Goal: Task Accomplishment & Management: Manage account settings

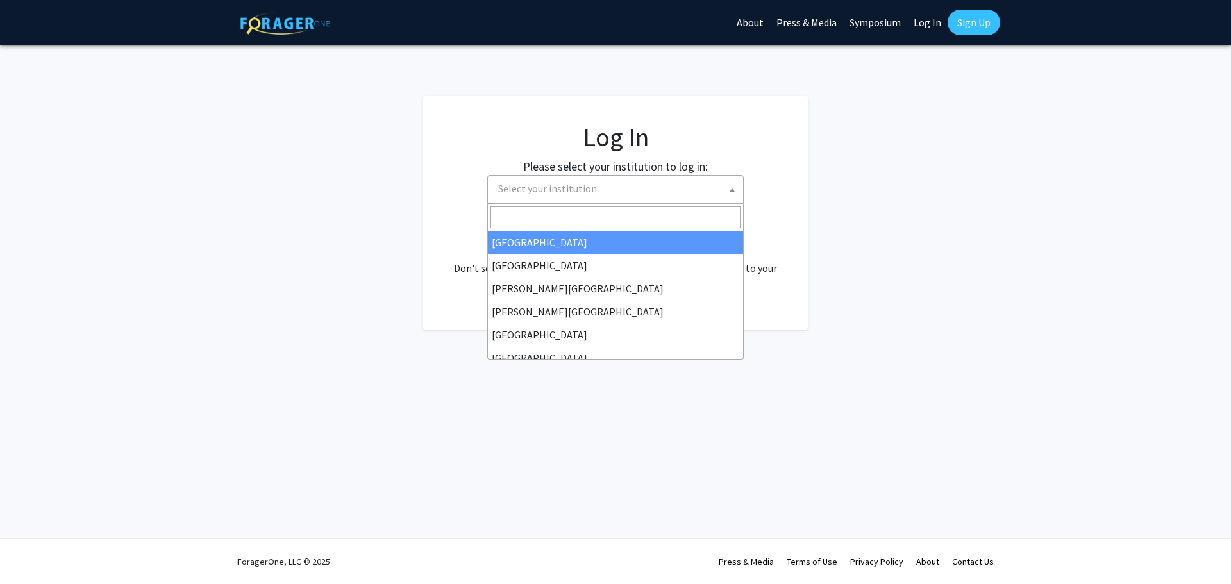
click at [601, 185] on span "Select your institution" at bounding box center [618, 189] width 250 height 26
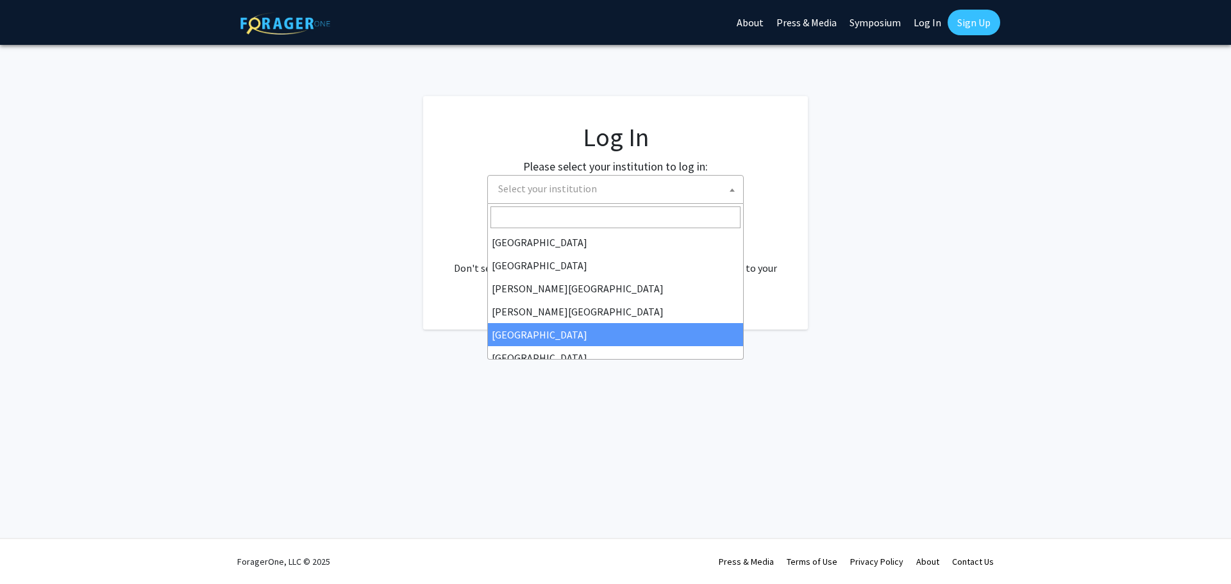
select select "6"
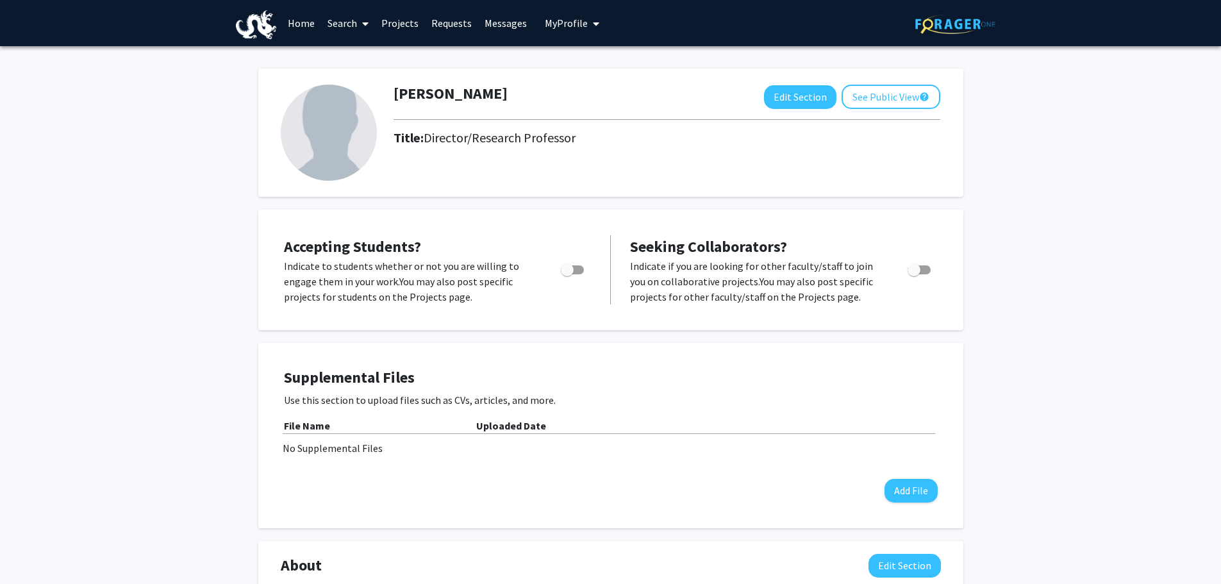
click at [337, 135] on img at bounding box center [329, 133] width 96 height 96
click at [792, 97] on button "Edit Section" at bounding box center [800, 97] width 72 height 24
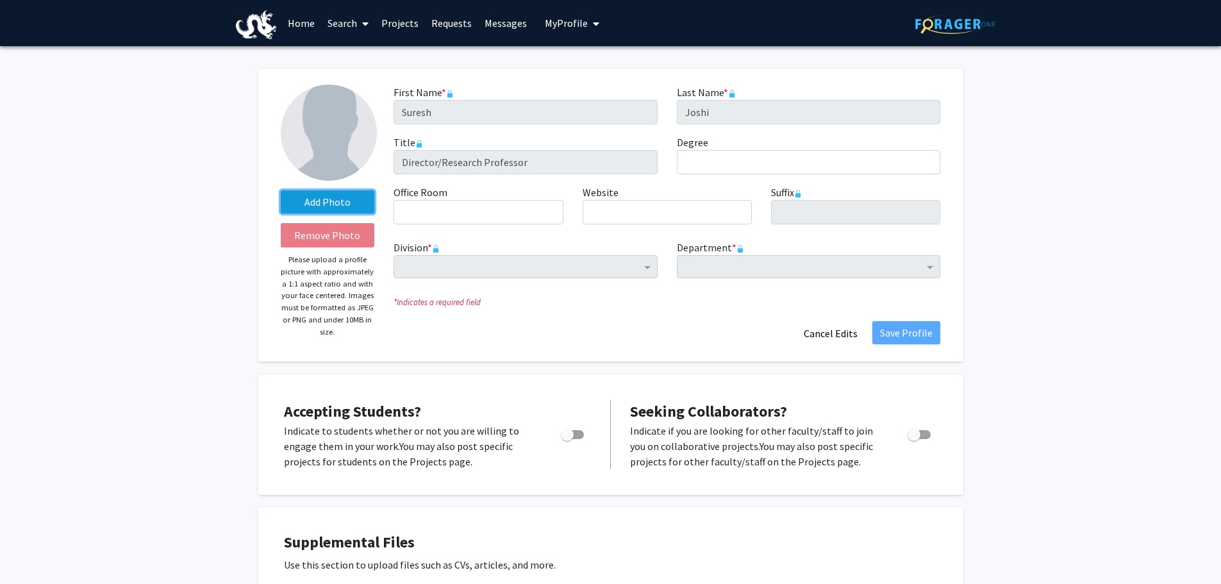
click at [330, 196] on label "Add Photo" at bounding box center [328, 201] width 94 height 23
click at [0, 0] on input "Add Photo" at bounding box center [0, 0] width 0 height 0
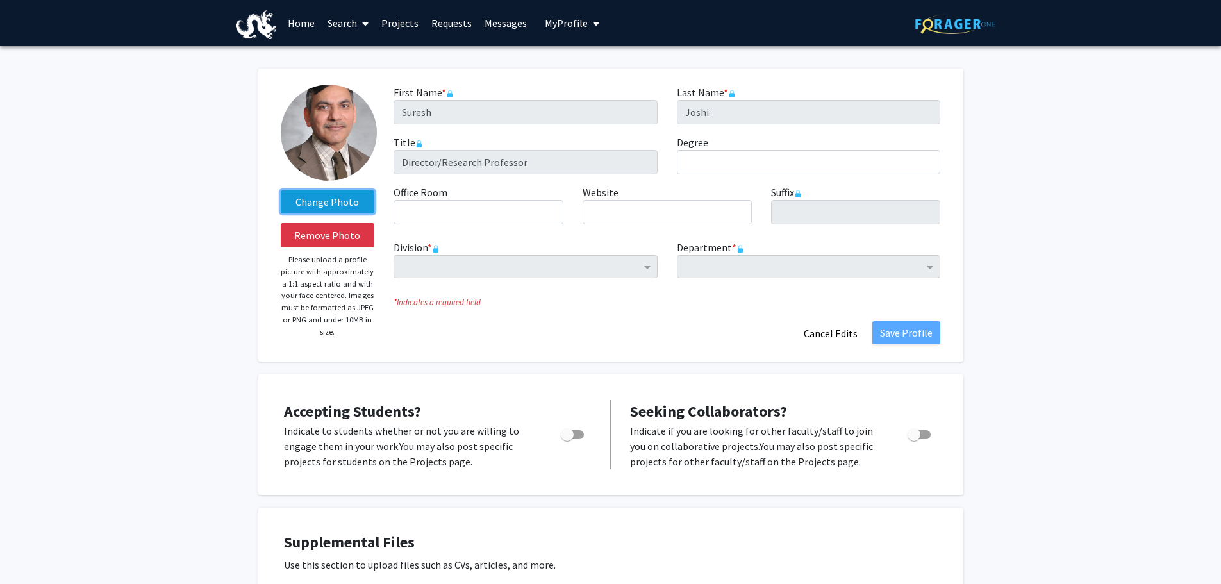
click at [329, 200] on label "Change Photo" at bounding box center [328, 201] width 94 height 23
click at [0, 0] on input "Change Photo" at bounding box center [0, 0] width 0 height 0
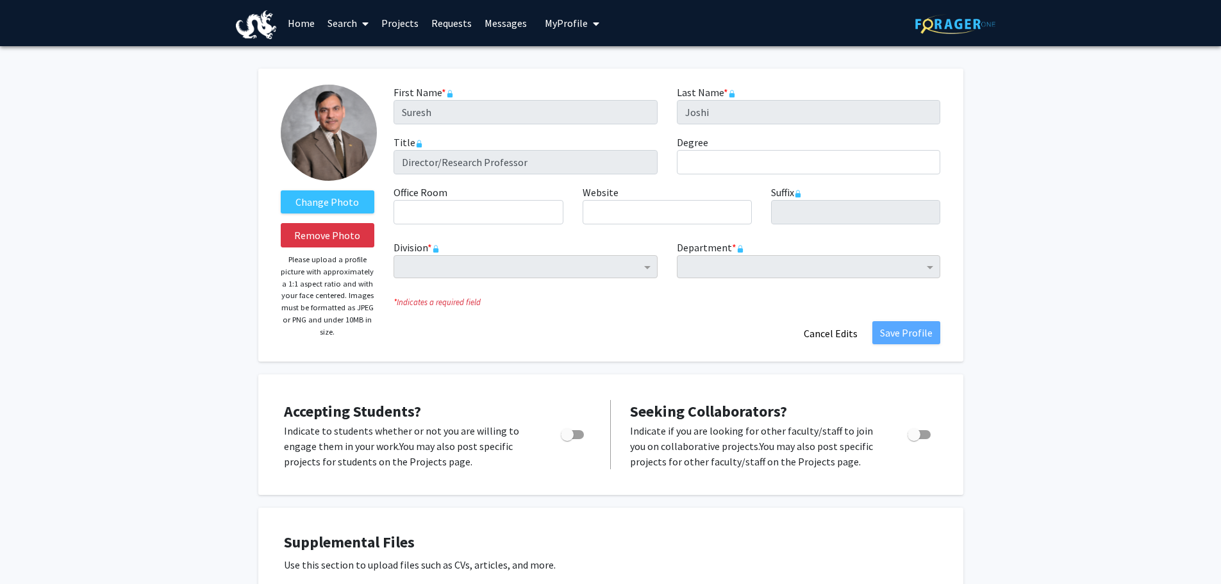
click at [301, 285] on p "Please upload a profile picture with approximately a 1:1 aspect ratio and with …" at bounding box center [328, 296] width 94 height 84
click at [698, 160] on input "Degree required" at bounding box center [809, 162] width 264 height 24
click at [648, 265] on span "Division" at bounding box center [649, 266] width 16 height 15
click at [644, 265] on span "Division" at bounding box center [649, 266] width 16 height 15
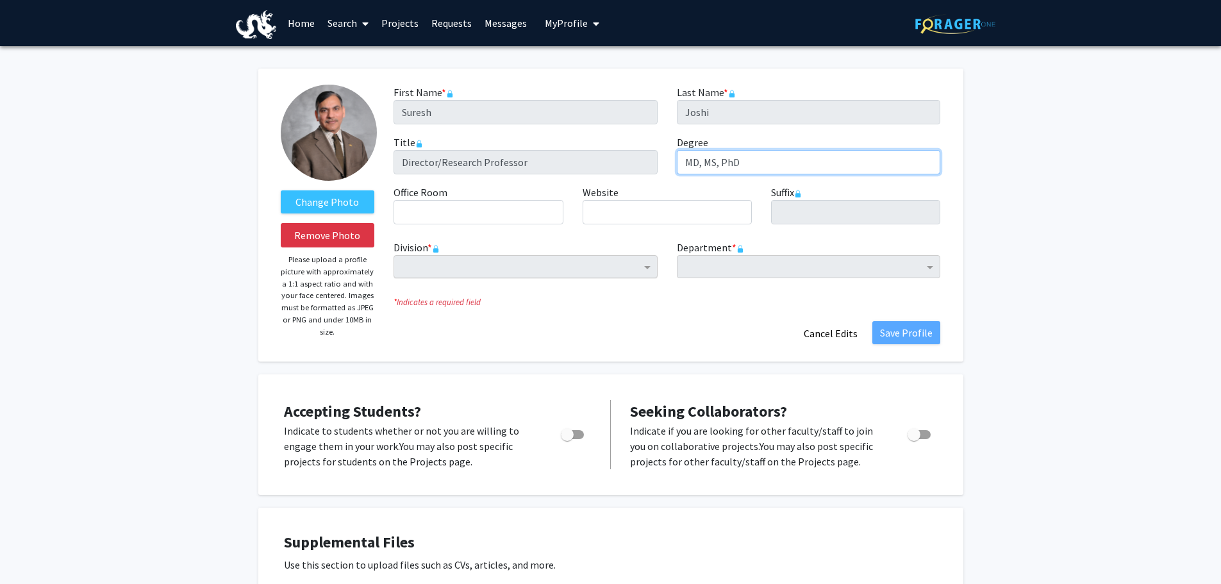
type input "MD, MS, PhD"
click at [434, 245] on icon at bounding box center [436, 249] width 8 height 8
click at [740, 247] on icon at bounding box center [741, 249] width 8 height 8
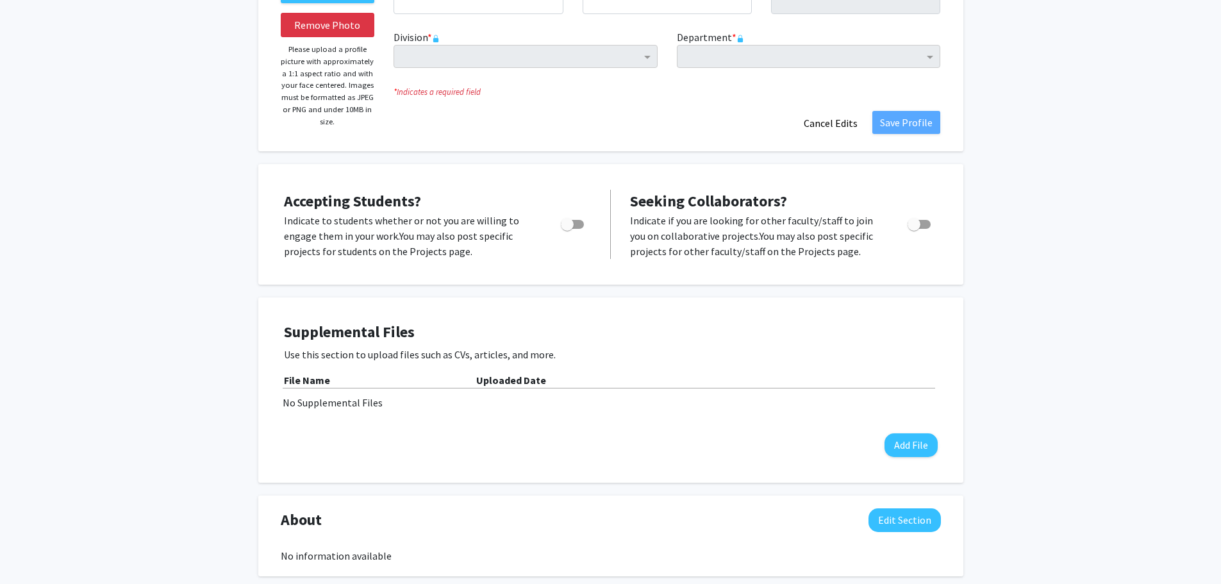
scroll to position [214, 0]
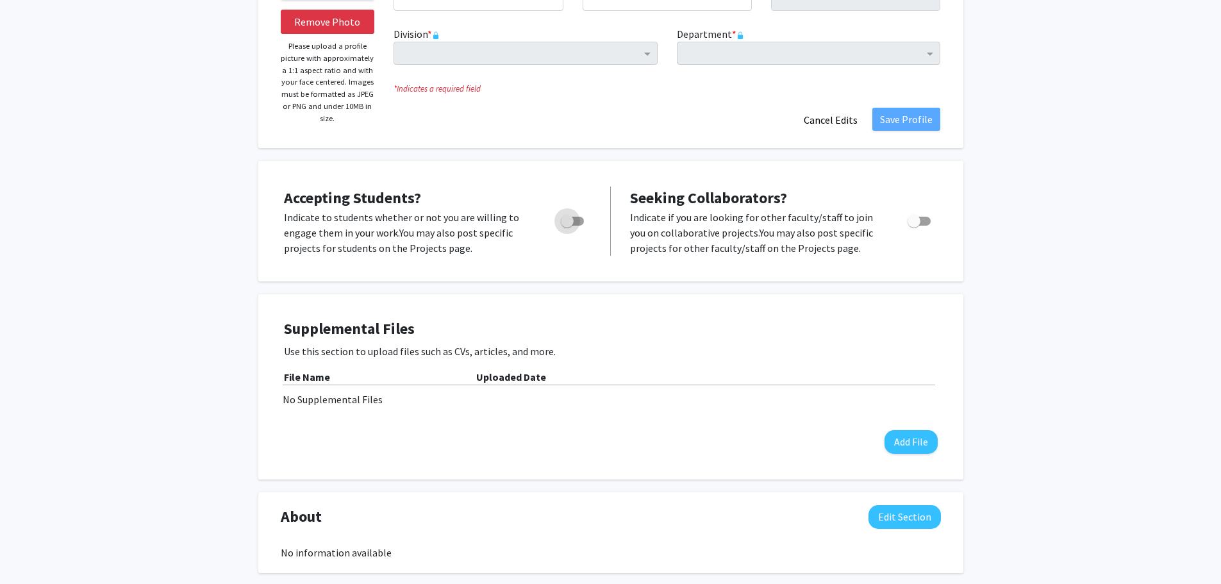
click at [582, 219] on span "Toggle" at bounding box center [572, 221] width 23 height 9
click at [567, 226] on input "Would you like to permit student requests?" at bounding box center [567, 226] width 1 height 1
checkbox input "true"
click at [929, 222] on span "Toggle" at bounding box center [919, 221] width 23 height 9
click at [914, 226] on input "Toggle" at bounding box center [914, 226] width 1 height 1
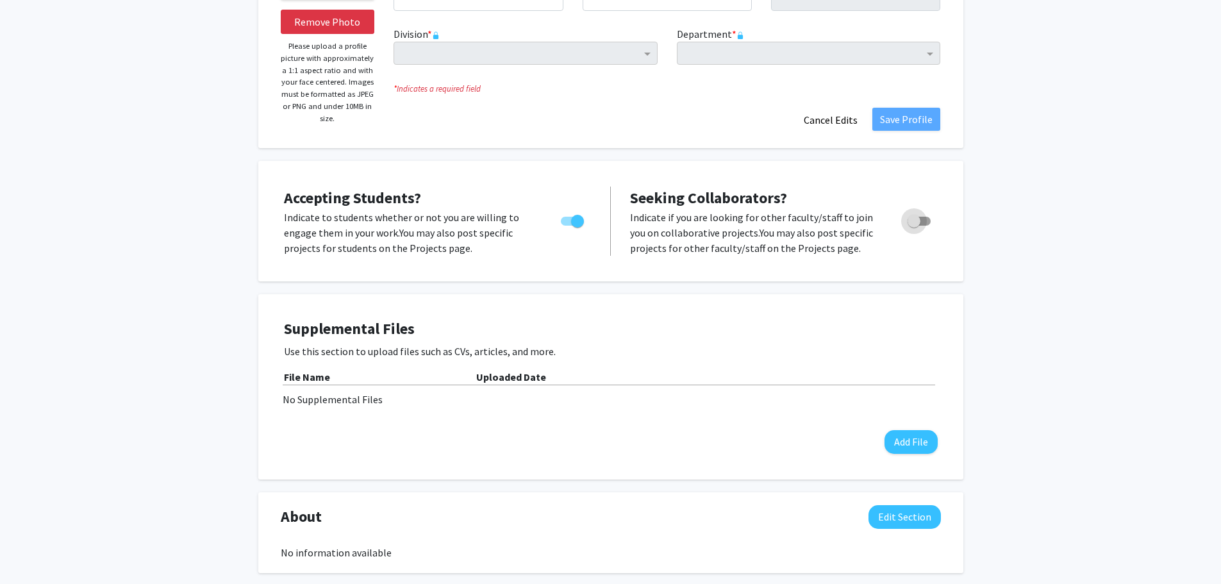
checkbox input "true"
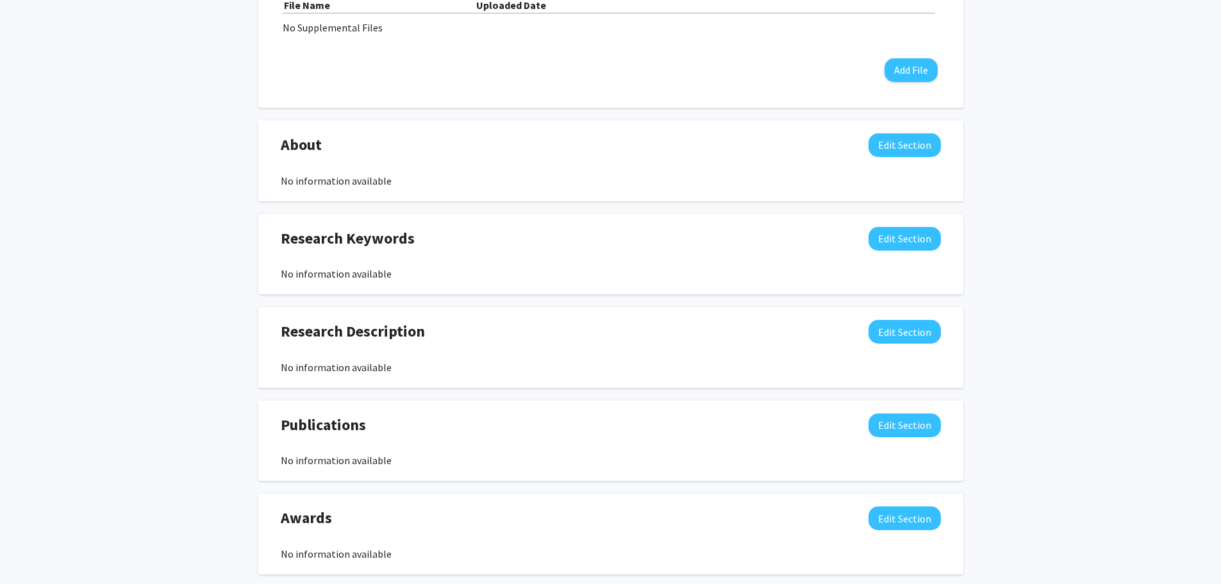
scroll to position [571, 0]
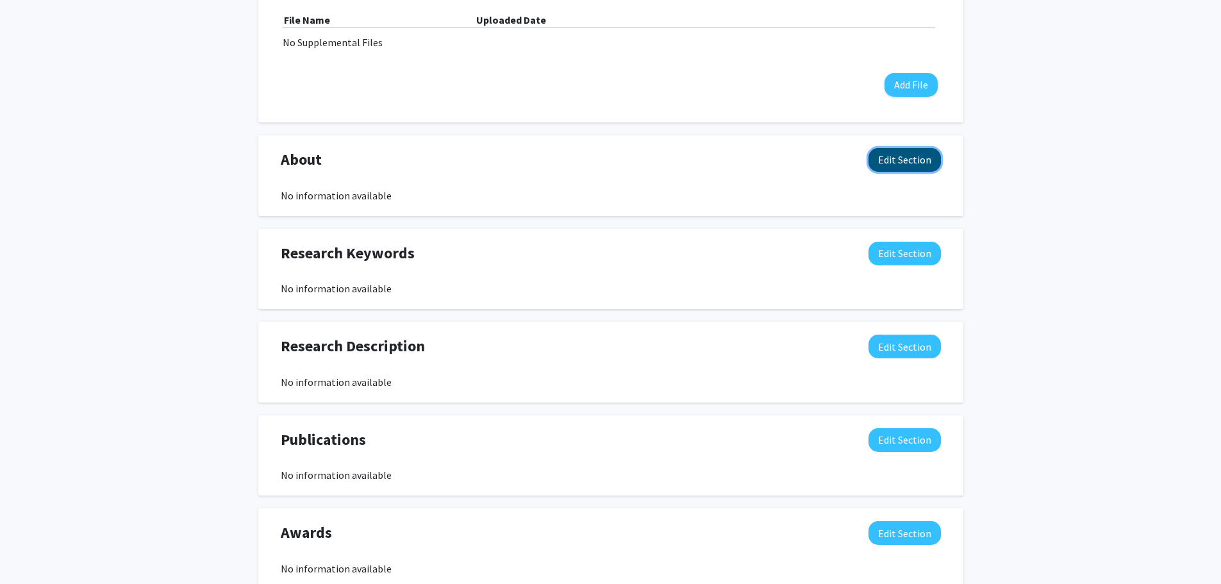
click at [901, 158] on button "Edit Section" at bounding box center [905, 160] width 72 height 24
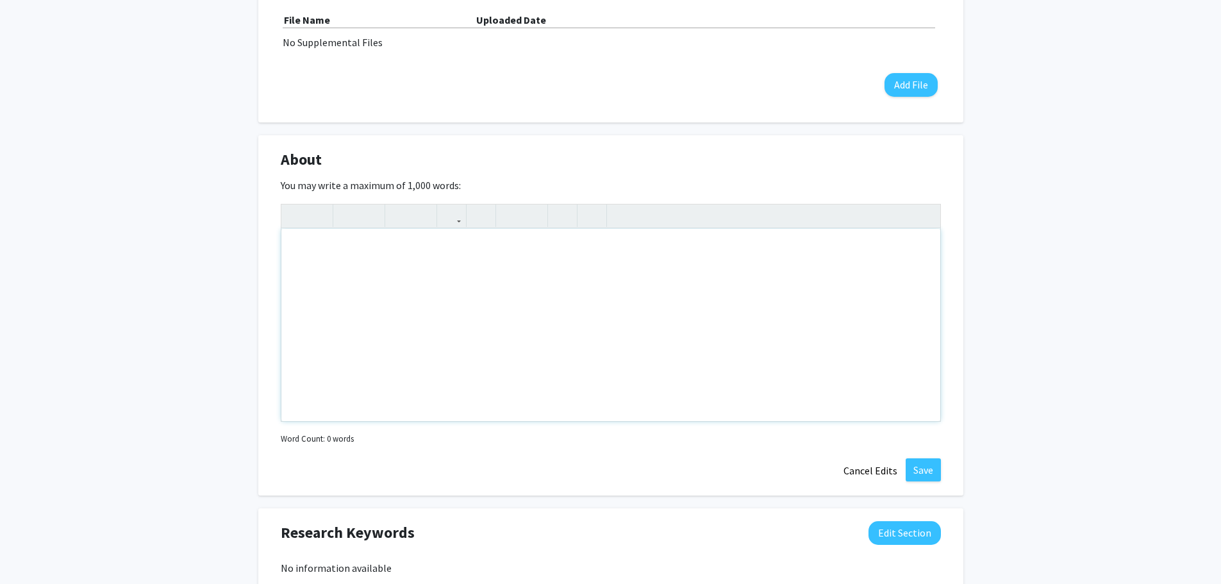
click at [296, 255] on div "Note to users with screen readers: Please deactivate our accessibility plugin f…" at bounding box center [610, 325] width 659 height 192
click at [298, 258] on div "Note to users with screen readers: Please deactivate our accessibility plugin f…" at bounding box center [610, 325] width 659 height 192
click at [496, 255] on div "1) [PERSON_NAME], Drexel College of Medicine" at bounding box center [610, 325] width 659 height 192
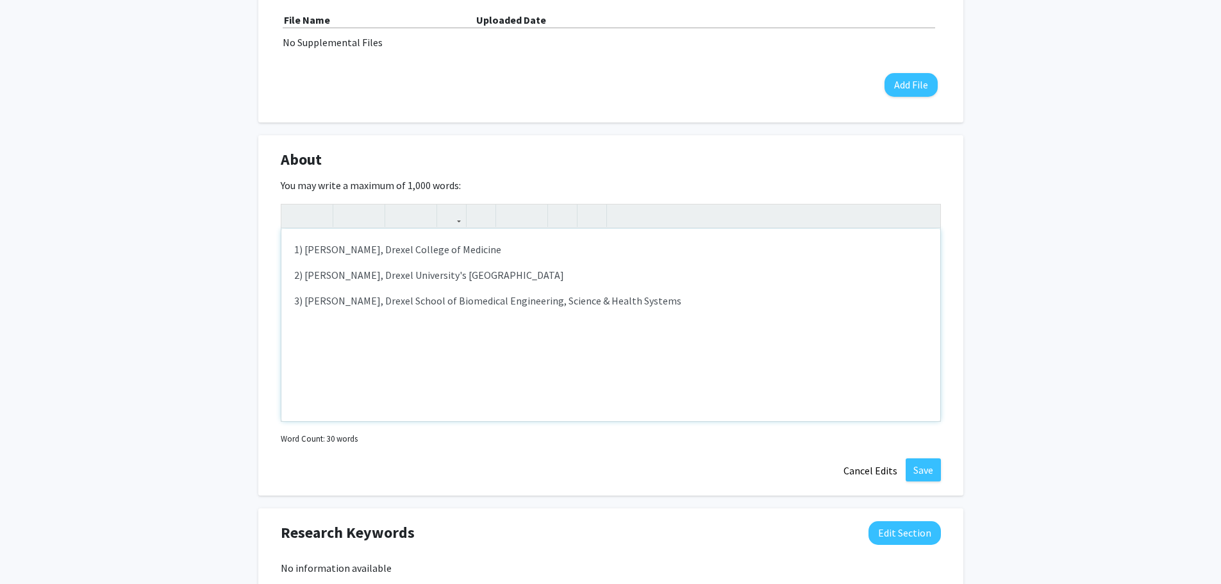
type textarea "<p>1) [PERSON_NAME], Drexel College of Medicine</p><p>2) [PERSON_NAME], Drexel …"
drag, startPoint x: 306, startPoint y: 248, endPoint x: 483, endPoint y: 250, distance: 176.3
click at [483, 250] on p "1) [PERSON_NAME], Drexel College of Medicine" at bounding box center [610, 249] width 633 height 15
drag, startPoint x: 471, startPoint y: 250, endPoint x: 448, endPoint y: 212, distance: 44.7
click at [448, 212] on icon "button" at bounding box center [451, 215] width 11 height 21
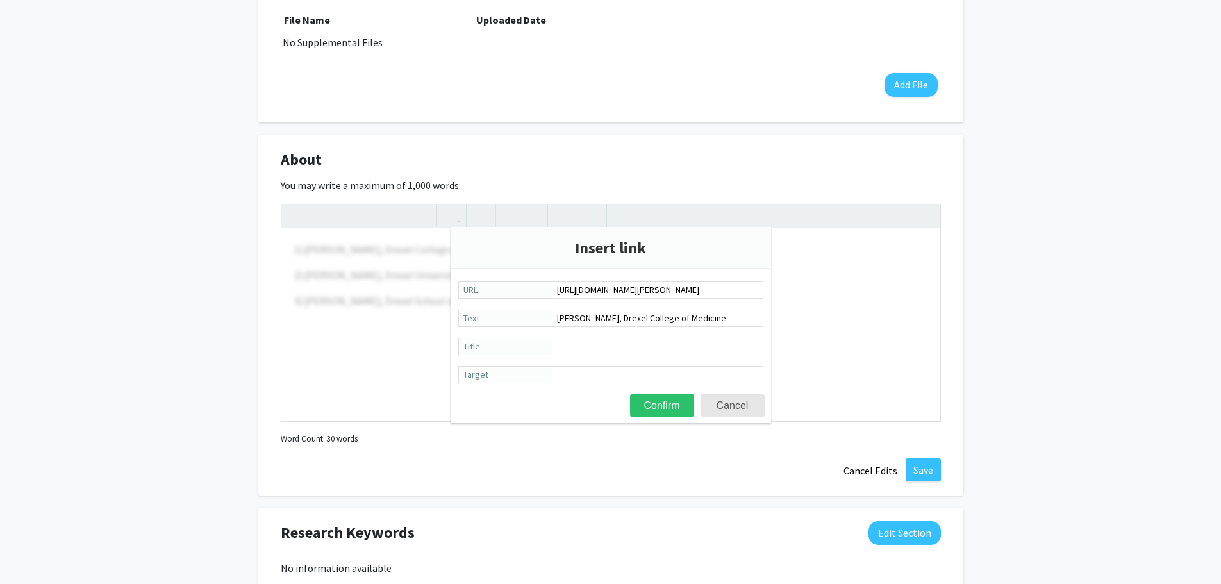
scroll to position [0, 15]
type input "[URL][DOMAIN_NAME][PERSON_NAME]"
click at [564, 346] on input "Title" at bounding box center [658, 346] width 212 height 17
type input "Director"
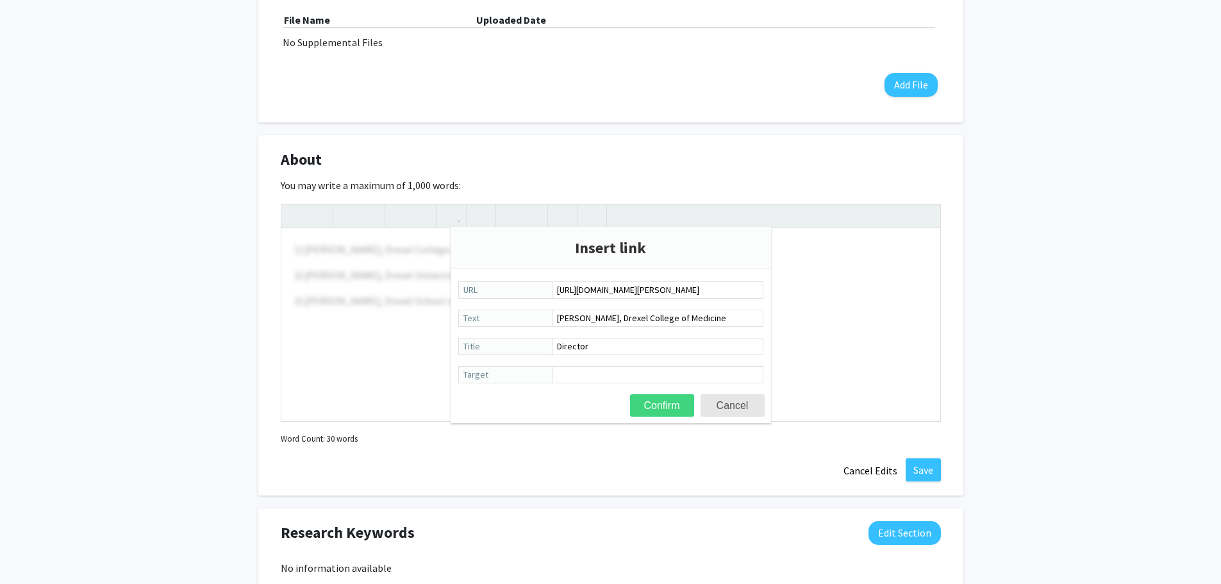
click at [662, 403] on button "Confirm" at bounding box center [662, 405] width 64 height 22
type textarea "<p>1) <a href="[URL][DOMAIN_NAME][PERSON_NAME]" title="Director">[PERSON_NAME],…"
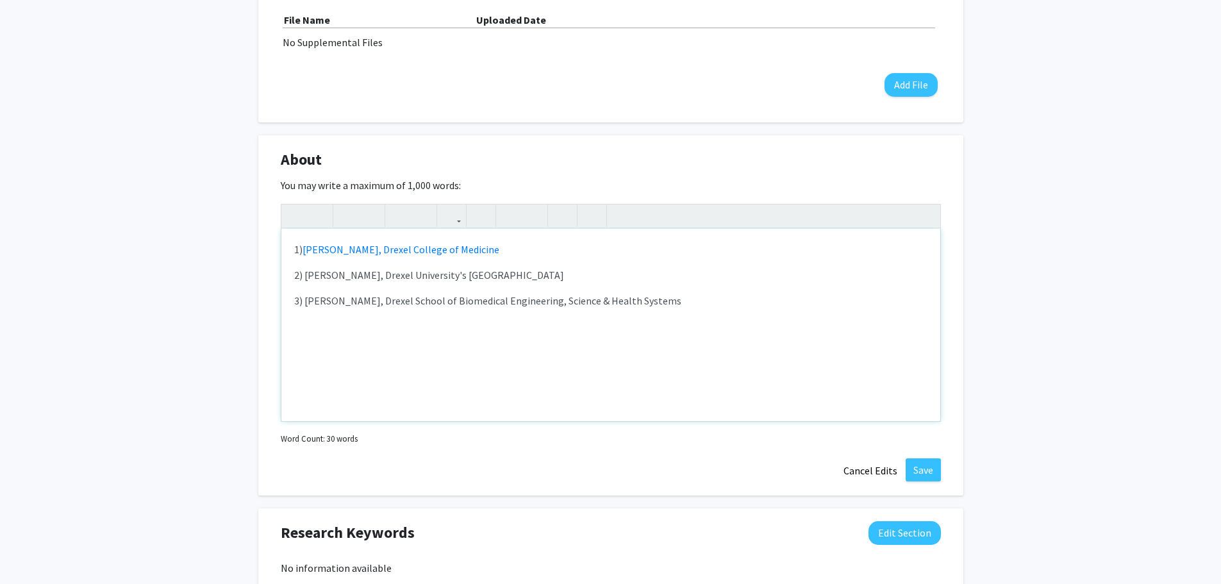
click at [762, 315] on div "1) [PERSON_NAME], Drexel College of Medicine 2) [PERSON_NAME], [GEOGRAPHIC_DATA…" at bounding box center [610, 325] width 659 height 192
drag, startPoint x: 305, startPoint y: 276, endPoint x: 557, endPoint y: 276, distance: 251.3
click at [557, 276] on p "2) [PERSON_NAME], Drexel University's [GEOGRAPHIC_DATA]" at bounding box center [610, 274] width 633 height 15
drag, startPoint x: 544, startPoint y: 276, endPoint x: 450, endPoint y: 212, distance: 113.1
click at [450, 212] on icon "button" at bounding box center [451, 215] width 11 height 21
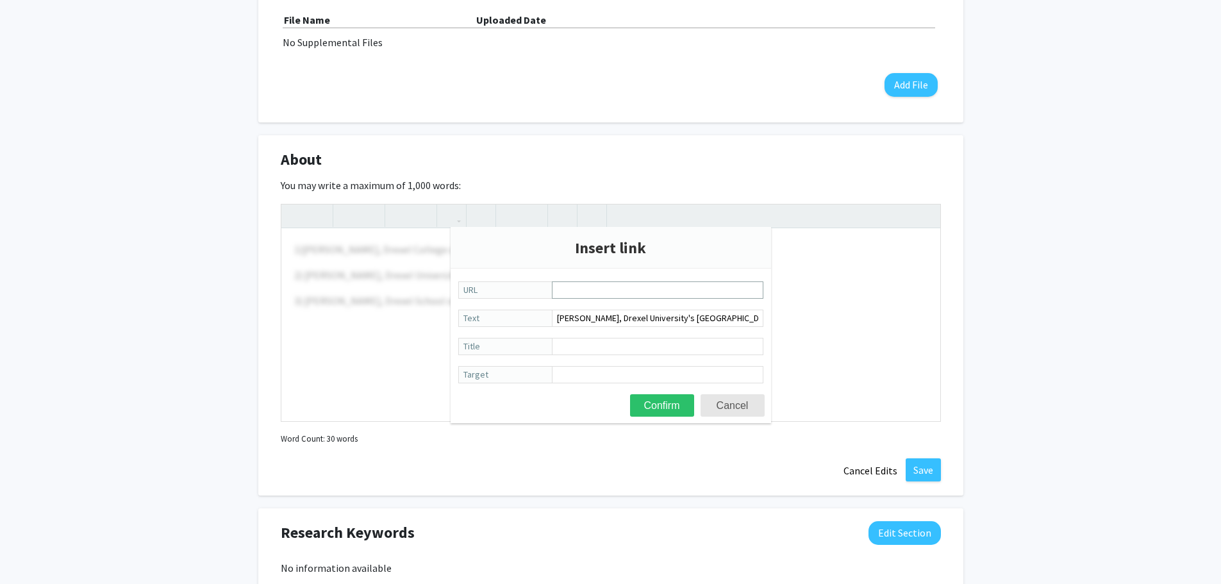
click at [562, 290] on input "URL" at bounding box center [658, 289] width 212 height 17
type input "[URL][DOMAIN_NAME]"
click at [567, 347] on input "Title" at bounding box center [658, 346] width 212 height 17
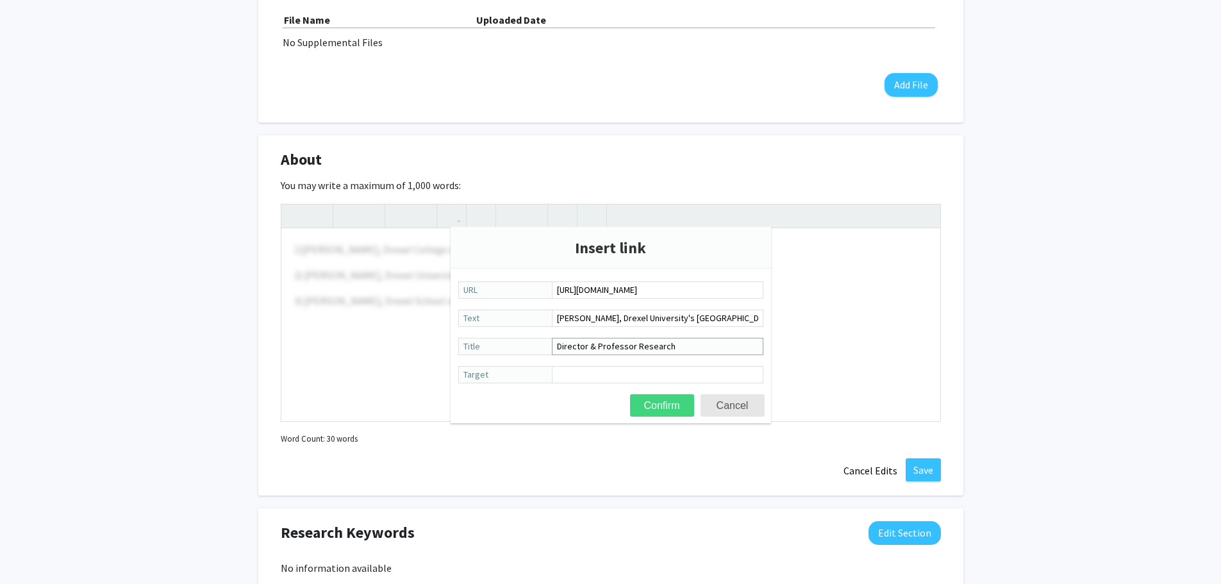
type input "Director & Professor Research"
click at [657, 402] on button "Confirm" at bounding box center [662, 405] width 64 height 22
type textarea "<p>1) <a href="[URL][DOMAIN_NAME][PERSON_NAME]" title="Director">[PERSON_NAME],…"
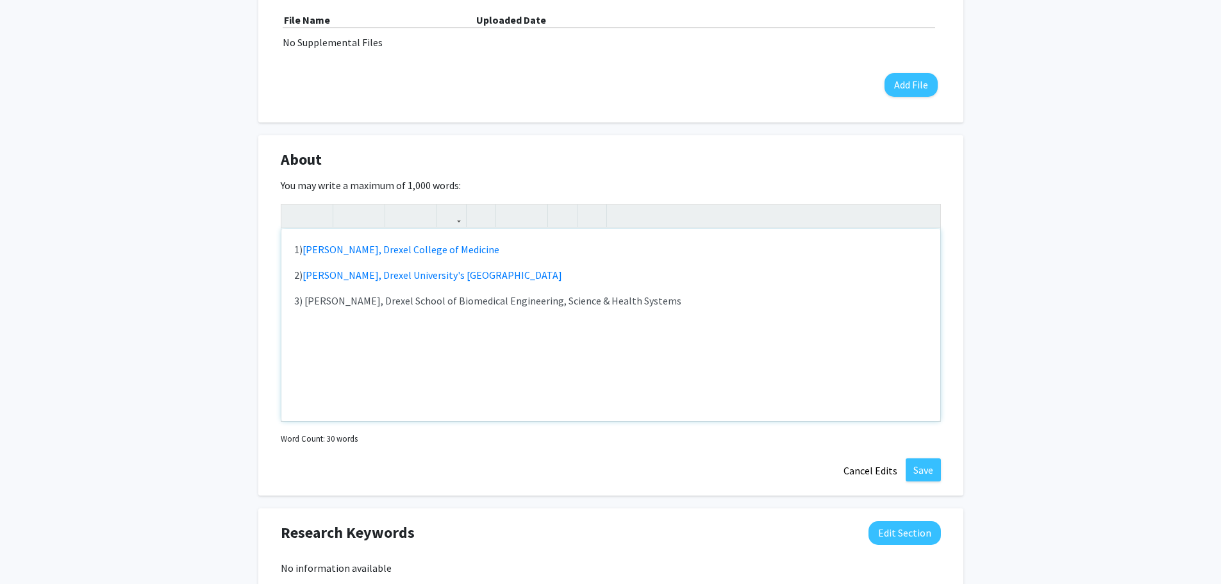
click at [712, 339] on div "1) [PERSON_NAME], Drexel College of Medicine 2) [PERSON_NAME], [GEOGRAPHIC_DATA…" at bounding box center [610, 325] width 659 height 192
drag, startPoint x: 306, startPoint y: 303, endPoint x: 660, endPoint y: 303, distance: 353.3
click at [660, 303] on p "3) [PERSON_NAME], Drexel School of Biomedical Engineering, Science & Health Sys…" at bounding box center [610, 300] width 633 height 15
click at [446, 205] on use "button" at bounding box center [446, 205] width 0 height 0
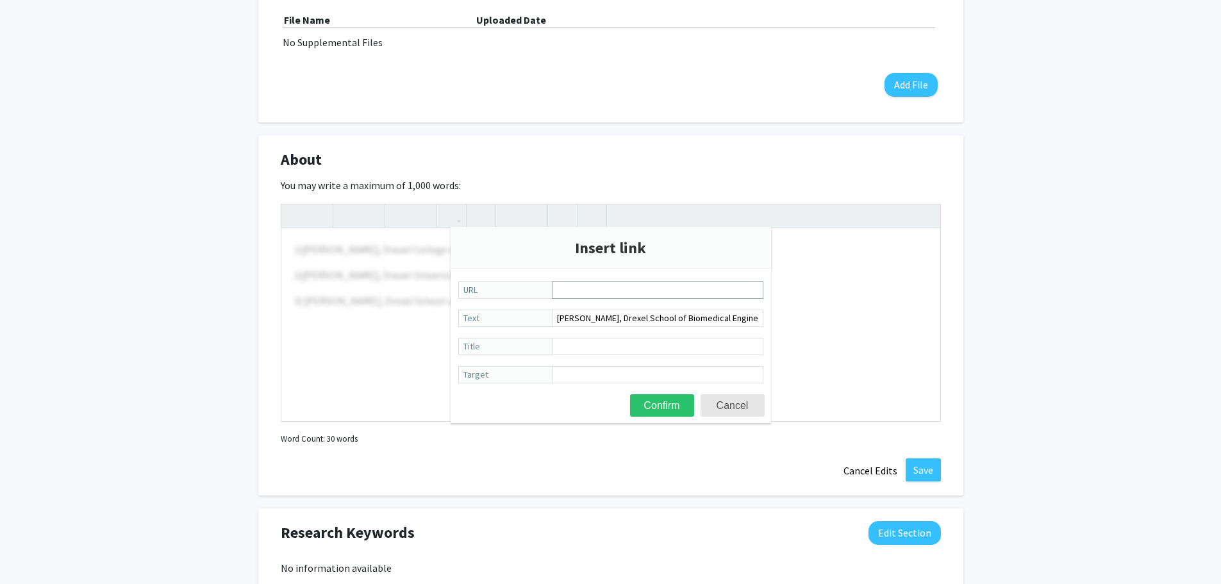
click at [565, 290] on input "URL" at bounding box center [658, 289] width 212 height 17
type input "[URL][DOMAIN_NAME]"
click at [658, 400] on button "Confirm" at bounding box center [662, 405] width 64 height 22
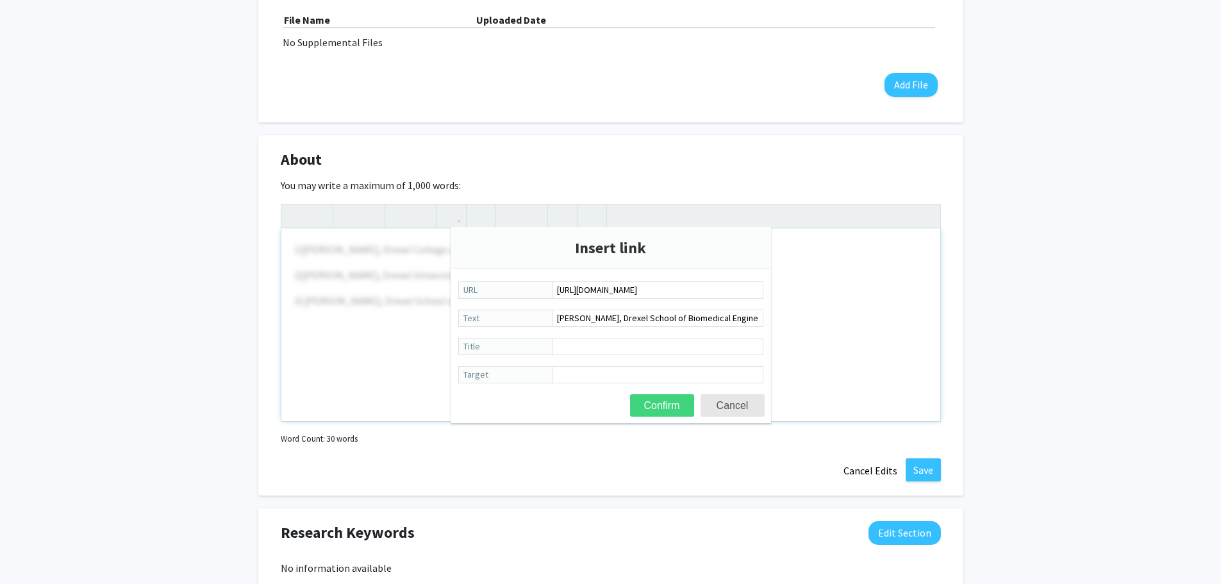
type textarea "<p>1) <a href="[URL][DOMAIN_NAME][PERSON_NAME]" title="Director">[PERSON_NAME],…"
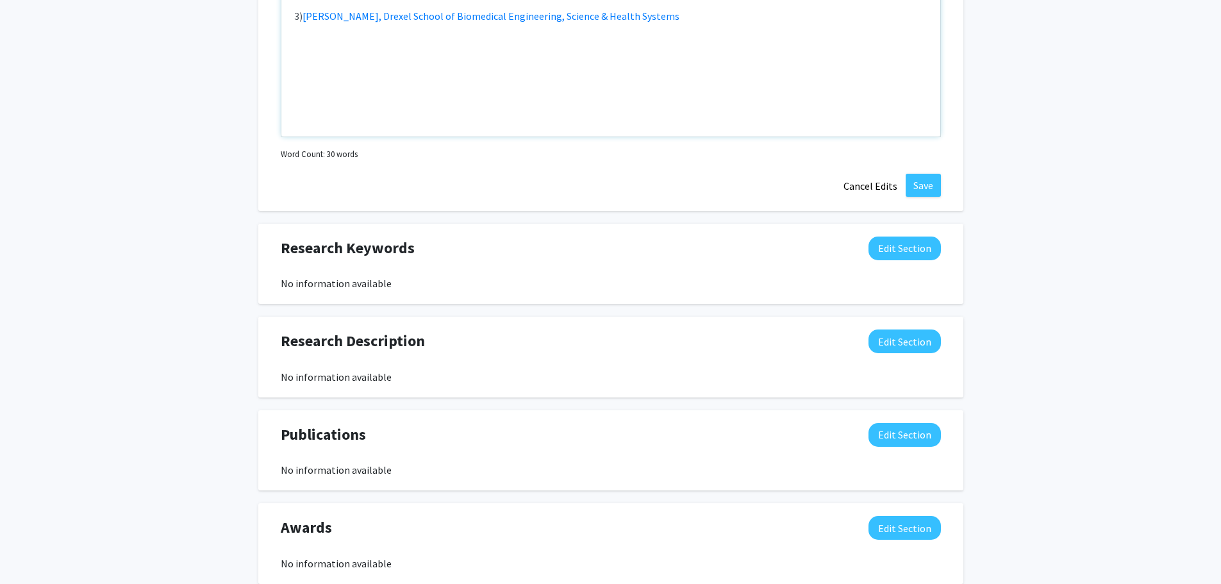
scroll to position [869, 0]
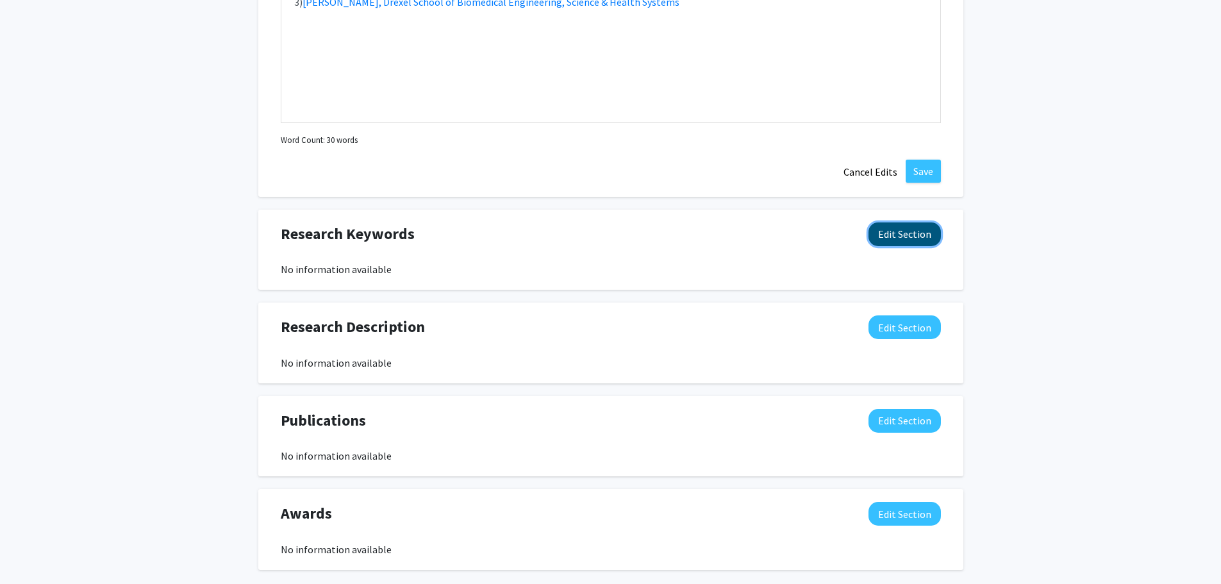
click at [898, 231] on button "Edit Section" at bounding box center [905, 234] width 72 height 24
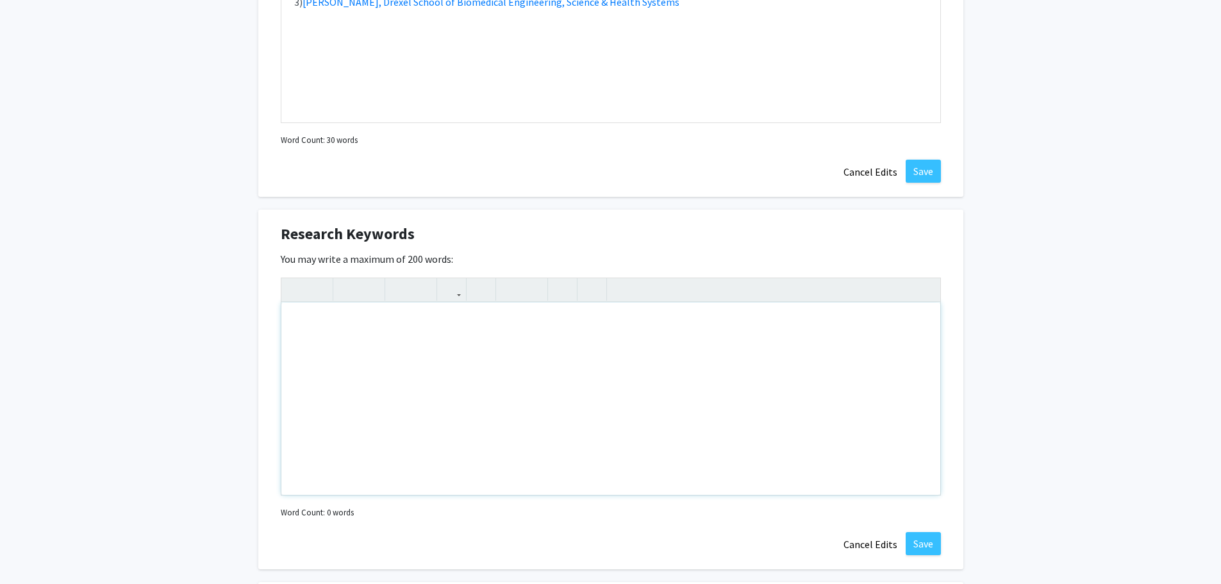
click at [316, 331] on div "Note to users with screen readers: Please deactivate our accessibility plugin f…" at bounding box center [610, 399] width 659 height 192
click at [296, 323] on div "Datasets" at bounding box center [610, 399] width 659 height 192
click at [349, 321] on p "Infections" at bounding box center [610, 322] width 633 height 15
click at [375, 353] on p "Infection Control" at bounding box center [610, 348] width 633 height 15
click at [371, 376] on p "Surgical InfectionDatasets" at bounding box center [610, 374] width 633 height 15
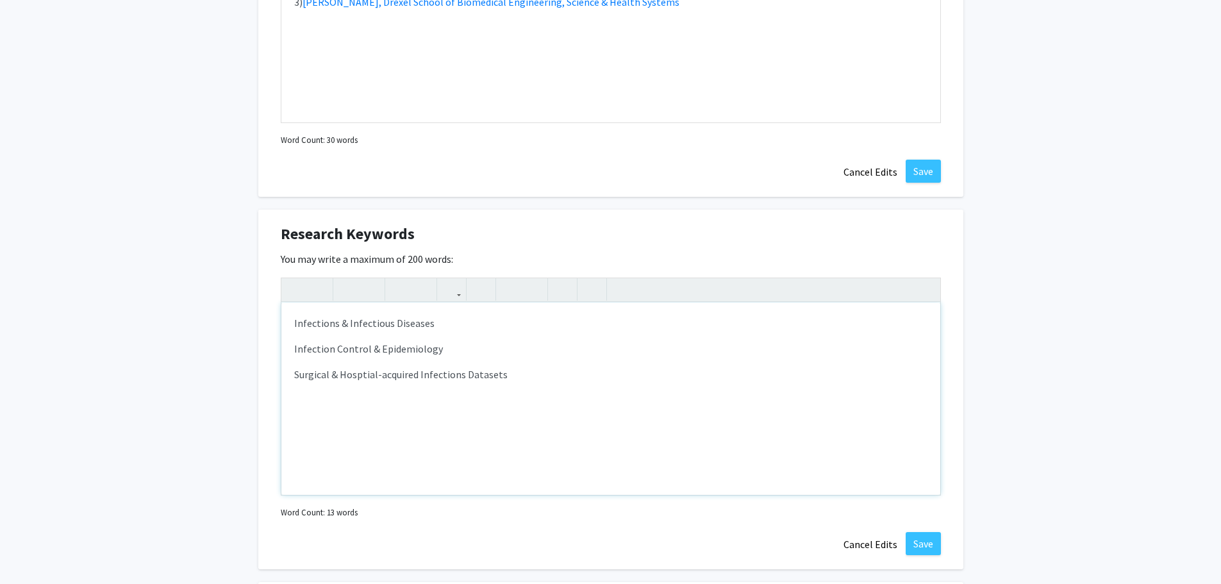
click at [355, 378] on p "Surgical & Hosptial-acquired Infections Datasets" at bounding box center [610, 374] width 633 height 15
click at [422, 404] on p "Gene and Proteomic Datasets" at bounding box center [610, 399] width 633 height 15
type textarea "<p>Infections &amp; Infectious Diseases</p><p>Infection Control &amp; Epidemiol…"
click at [426, 458] on p "Public and Community Health" at bounding box center [610, 451] width 633 height 15
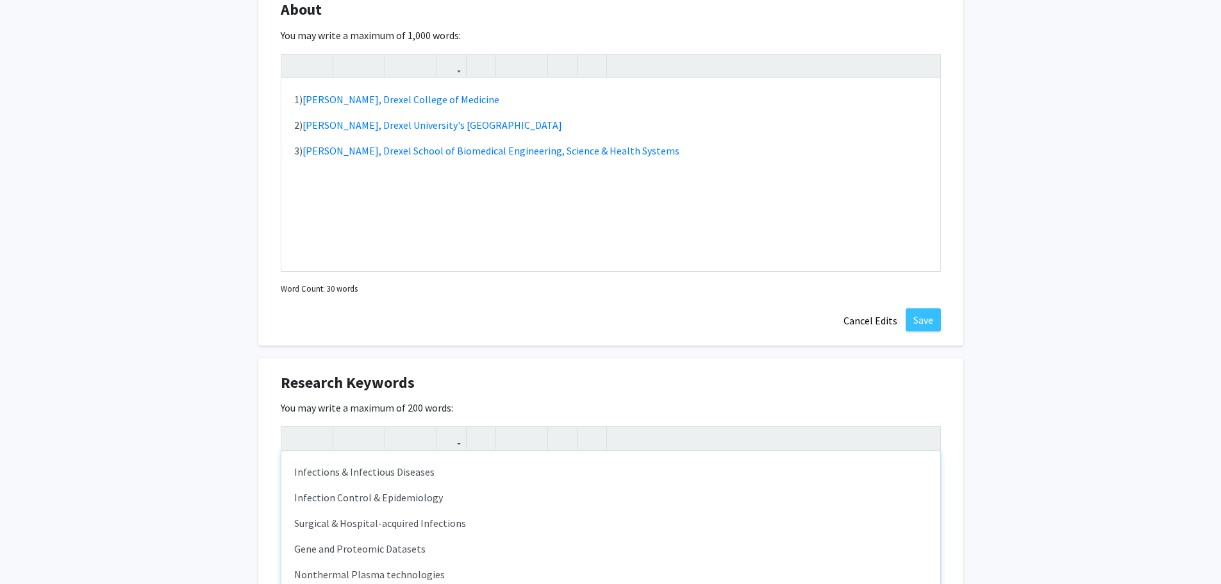
scroll to position [720, 0]
click at [918, 318] on button "Save" at bounding box center [923, 320] width 35 height 23
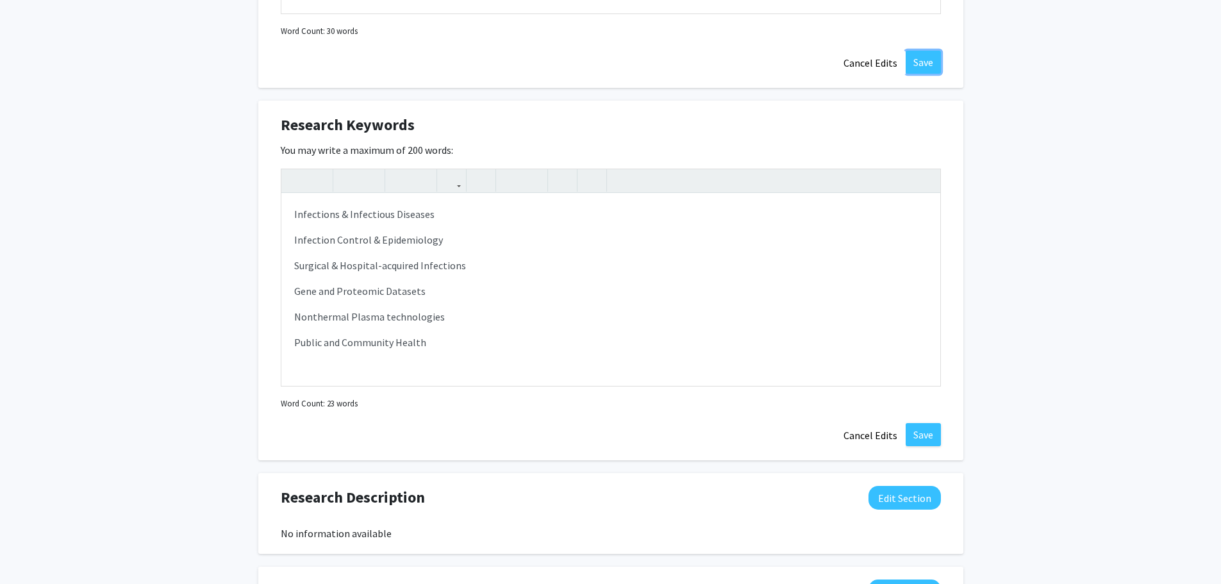
scroll to position [998, 0]
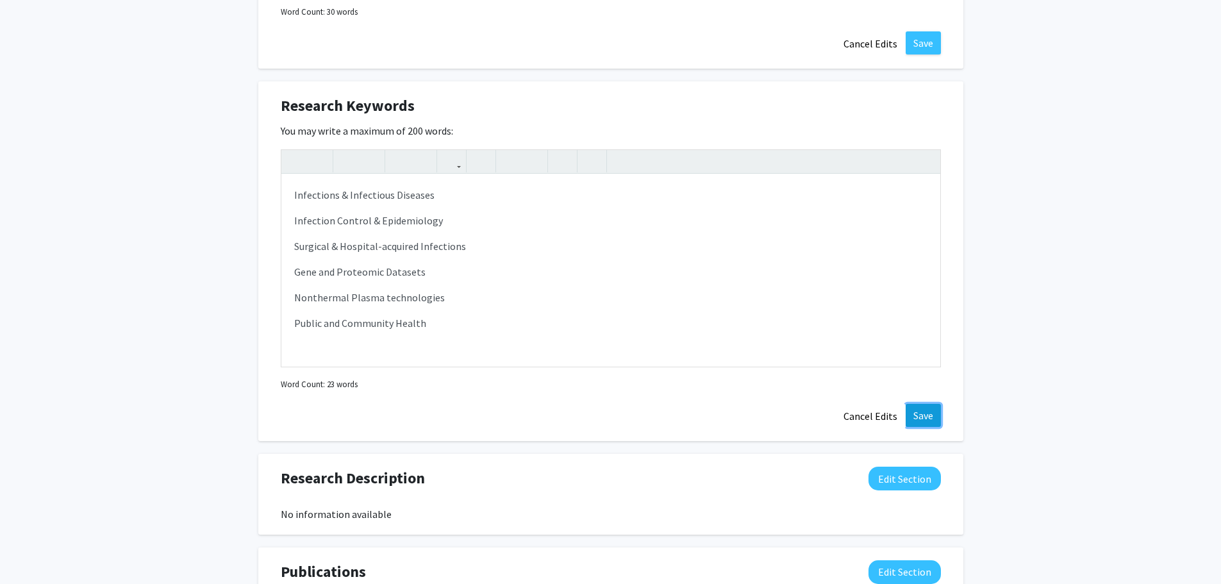
click at [918, 417] on button "Save" at bounding box center [923, 415] width 35 height 23
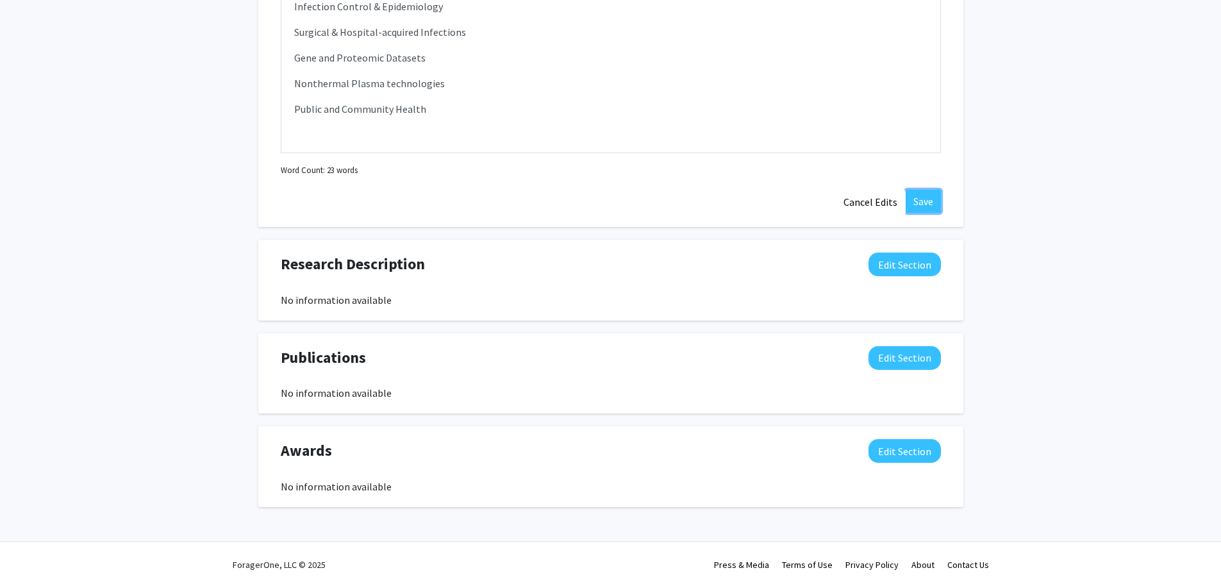
scroll to position [1215, 0]
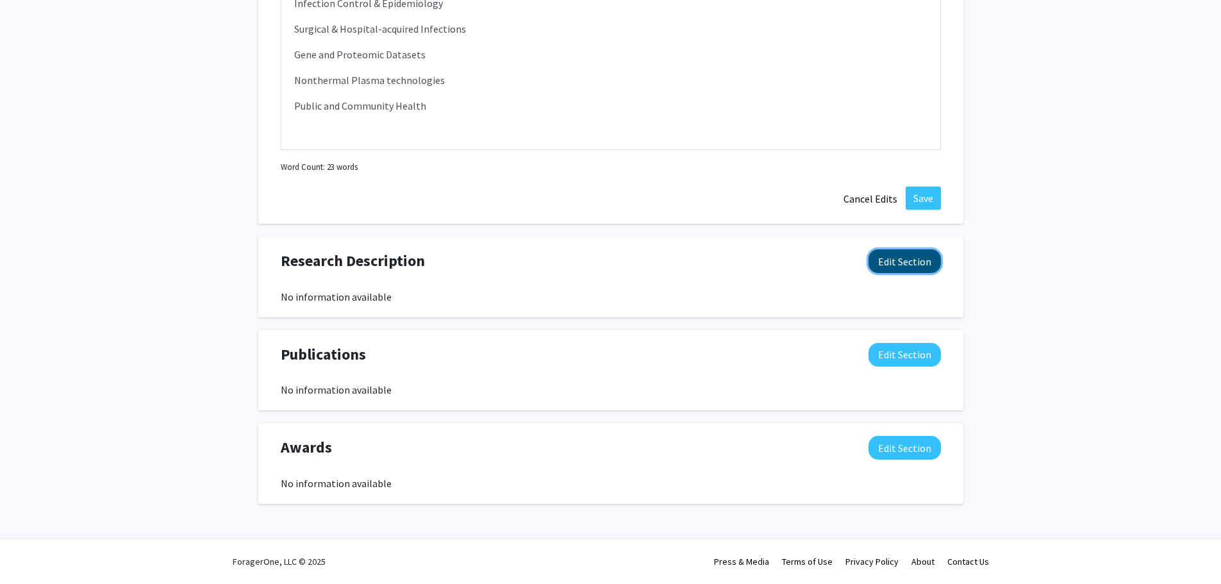
click at [897, 258] on button "Edit Section" at bounding box center [905, 261] width 72 height 24
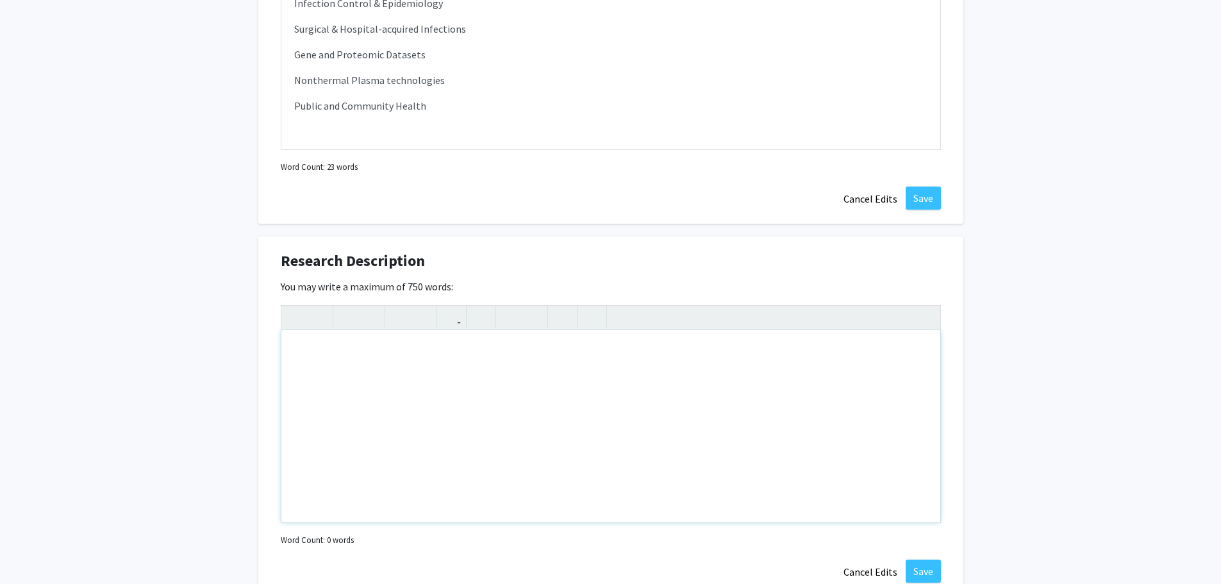
click at [314, 337] on div "Note to users with screen readers: Please deactivate our accessibility plugin f…" at bounding box center [610, 426] width 659 height 192
click at [607, 352] on div "Currently providing Volunteering Opportunities for Drexel spin-off 501(c) Publi…" at bounding box center [610, 426] width 659 height 192
click at [606, 353] on div "Currently providing Volunteering Opportunities for Drexel spin-off 501(c) Publi…" at bounding box center [610, 426] width 659 height 192
click at [780, 354] on div "Currently providing Volunteering Opportunities for Drexel spin-off 501(c) Nonpr…" at bounding box center [610, 426] width 659 height 192
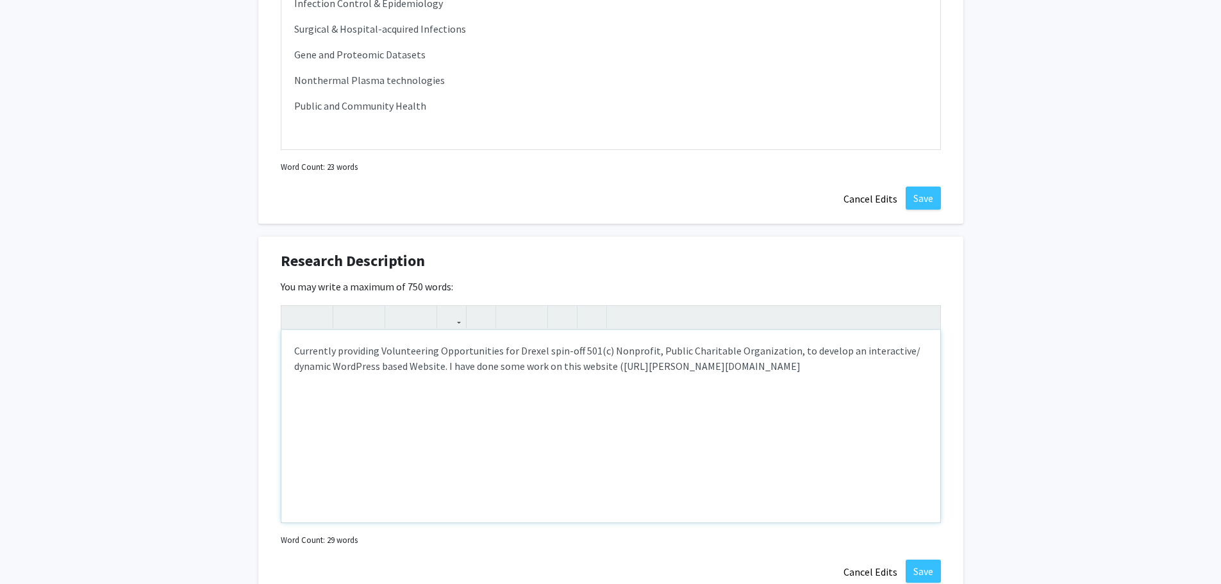
type textarea "Currently providing Volunteering Opportunities for Drexel spin-off 501(c) Nonpr…"
click at [806, 404] on div "Currently providing Volunteering Opportunities for Drexel spin-off 501(c) Nonpr…" at bounding box center [610, 426] width 659 height 192
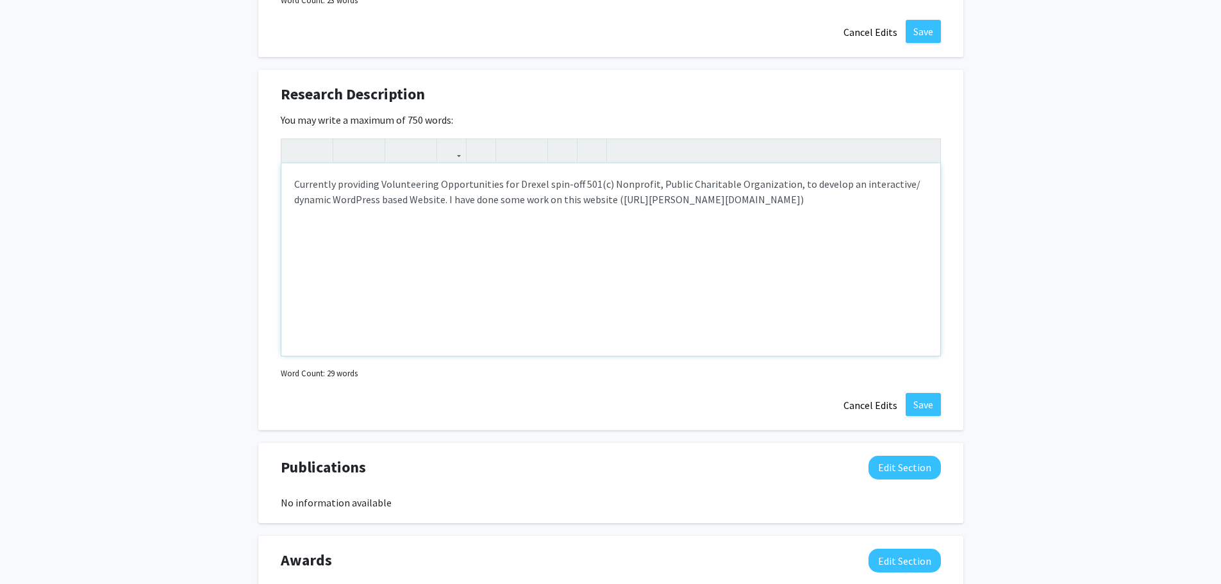
scroll to position [1386, 0]
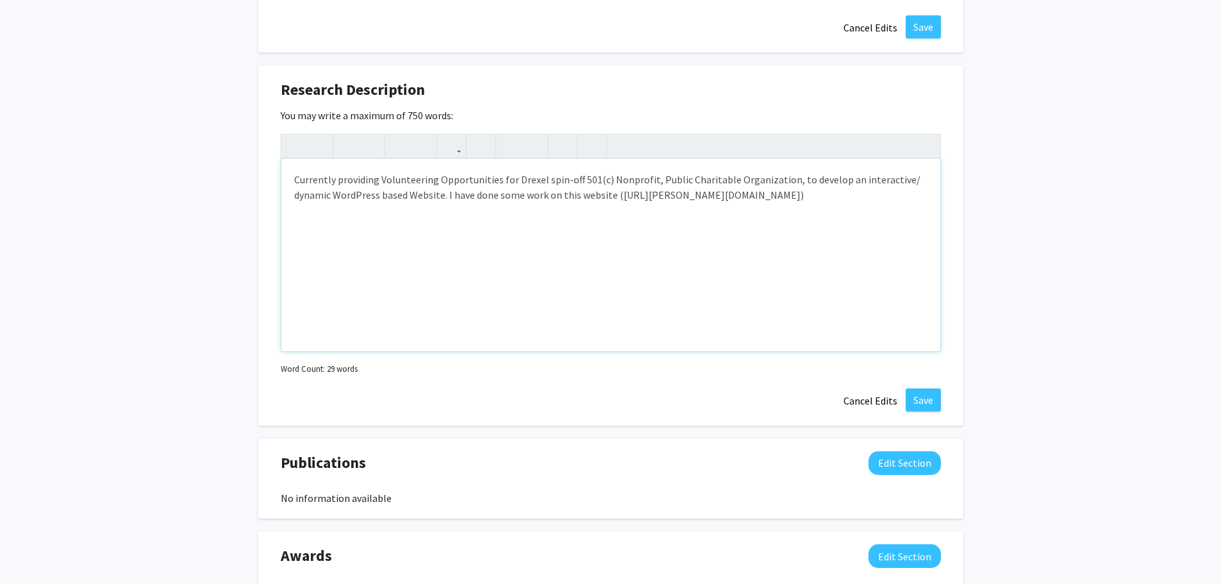
click at [496, 178] on div "Currently providing Volunteering Opportunities for Drexel spin-off 501(c) Nonpr…" at bounding box center [610, 255] width 659 height 192
click at [919, 397] on button "Save" at bounding box center [923, 400] width 35 height 23
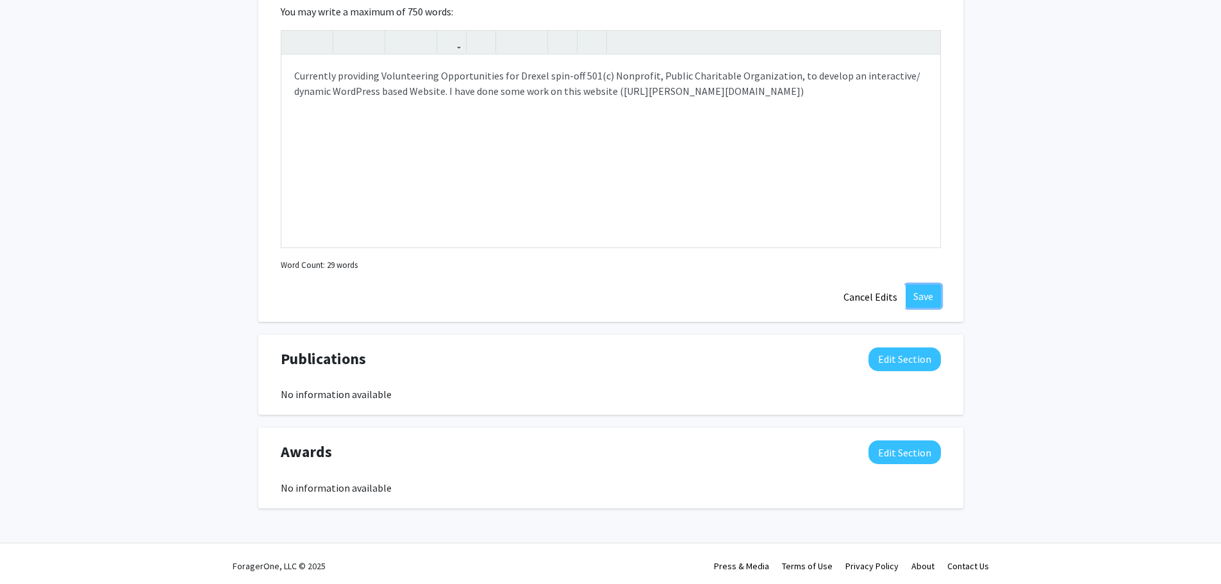
scroll to position [1495, 0]
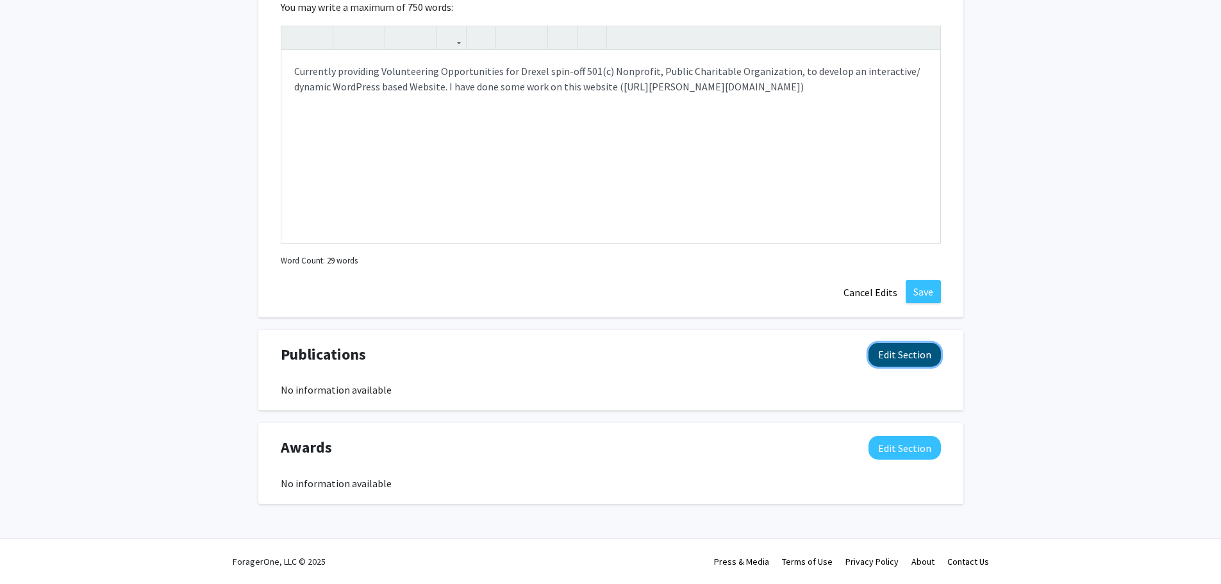
click at [909, 348] on button "Edit Section" at bounding box center [905, 355] width 72 height 24
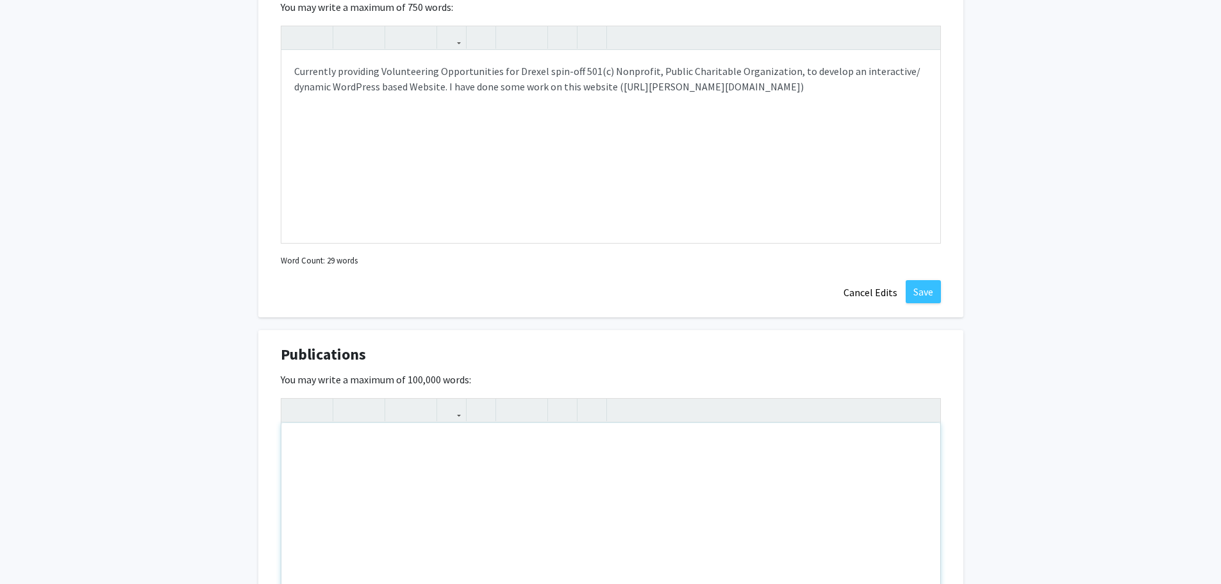
click at [308, 439] on div "Note to users with screen readers: Please deactivate our accessibility plugin f…" at bounding box center [610, 519] width 659 height 192
click at [314, 448] on div "Note to users with screen readers: Please deactivate our accessibility plugin f…" at bounding box center [610, 519] width 659 height 192
type textarea "A list of publication"
drag, startPoint x: 294, startPoint y: 447, endPoint x: 374, endPoint y: 447, distance: 80.1
click at [374, 447] on div "A list of publication" at bounding box center [610, 519] width 659 height 192
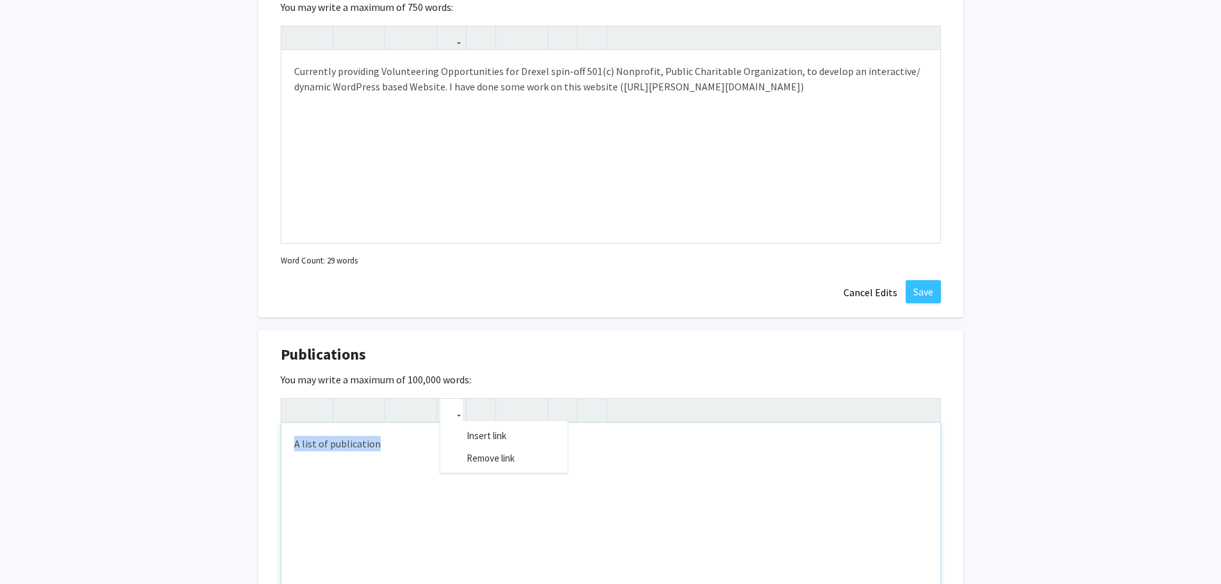
click at [446, 399] on use "button" at bounding box center [446, 399] width 0 height 0
click at [573, 487] on input "URL" at bounding box center [658, 484] width 212 height 17
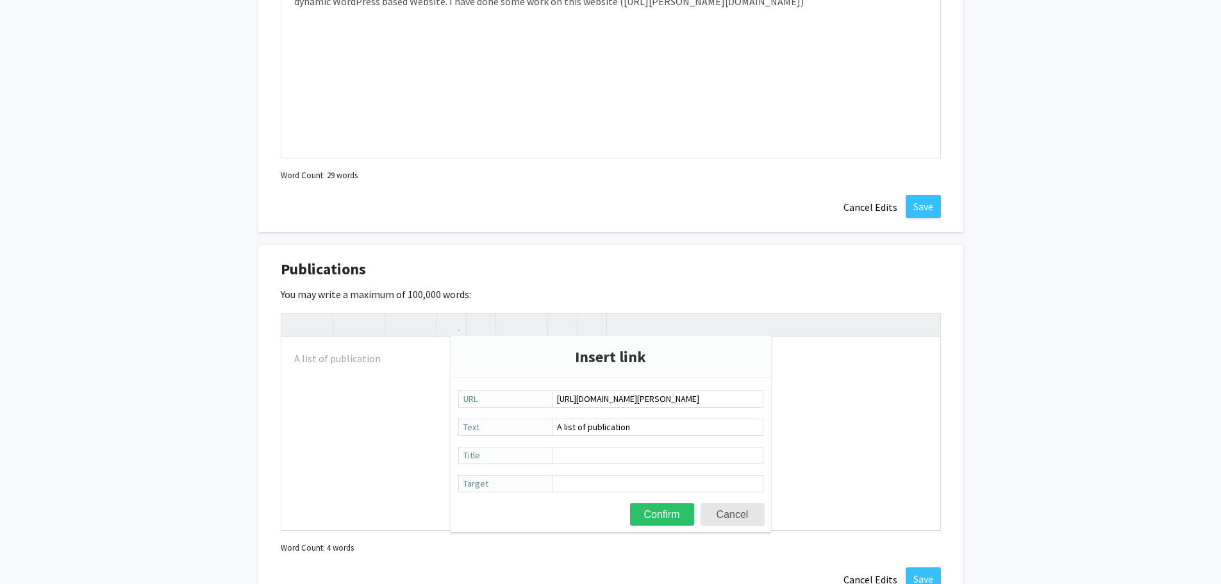
scroll to position [1602, 0]
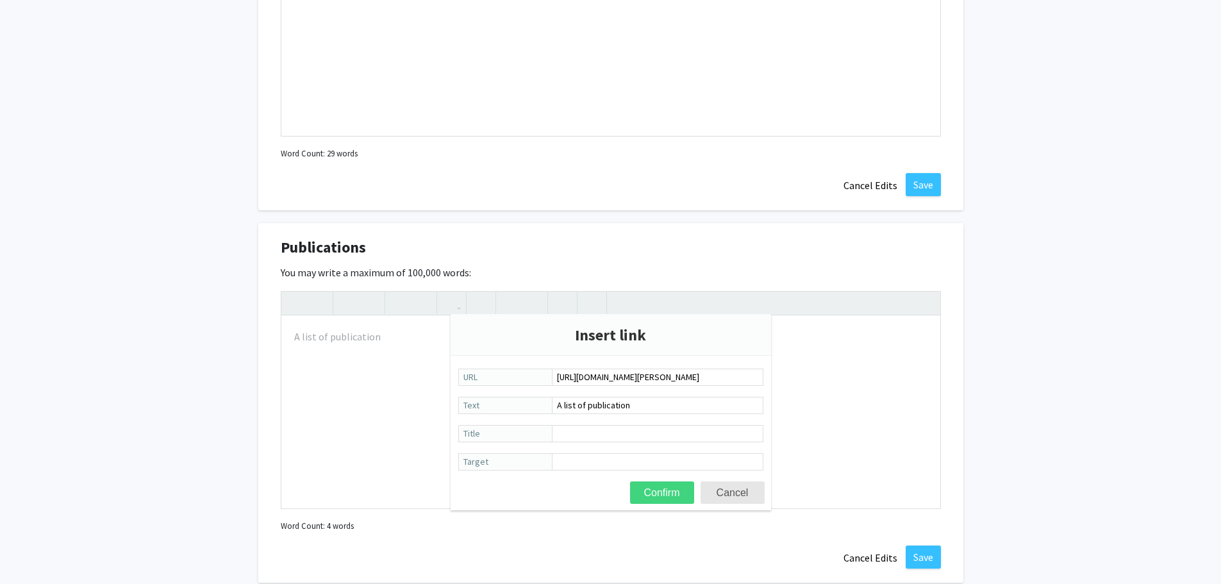
type input "[URL][DOMAIN_NAME][PERSON_NAME]"
click at [669, 485] on button "Confirm" at bounding box center [662, 493] width 64 height 22
type textarea "<a href="[URL][DOMAIN_NAME][PERSON_NAME]">A list of publication</a>"
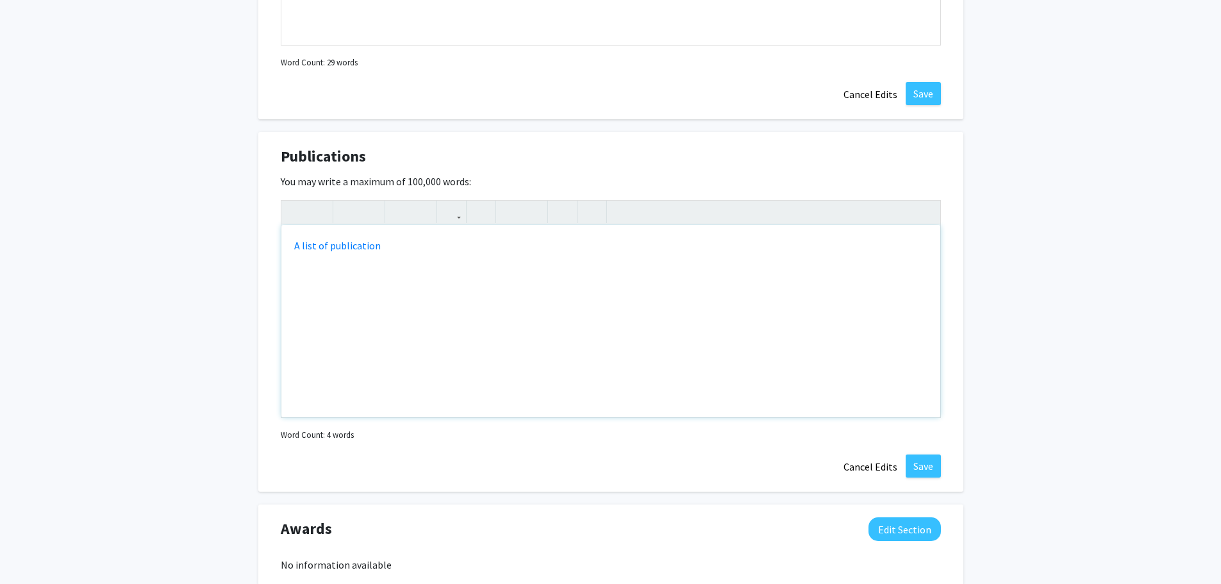
scroll to position [1708, 0]
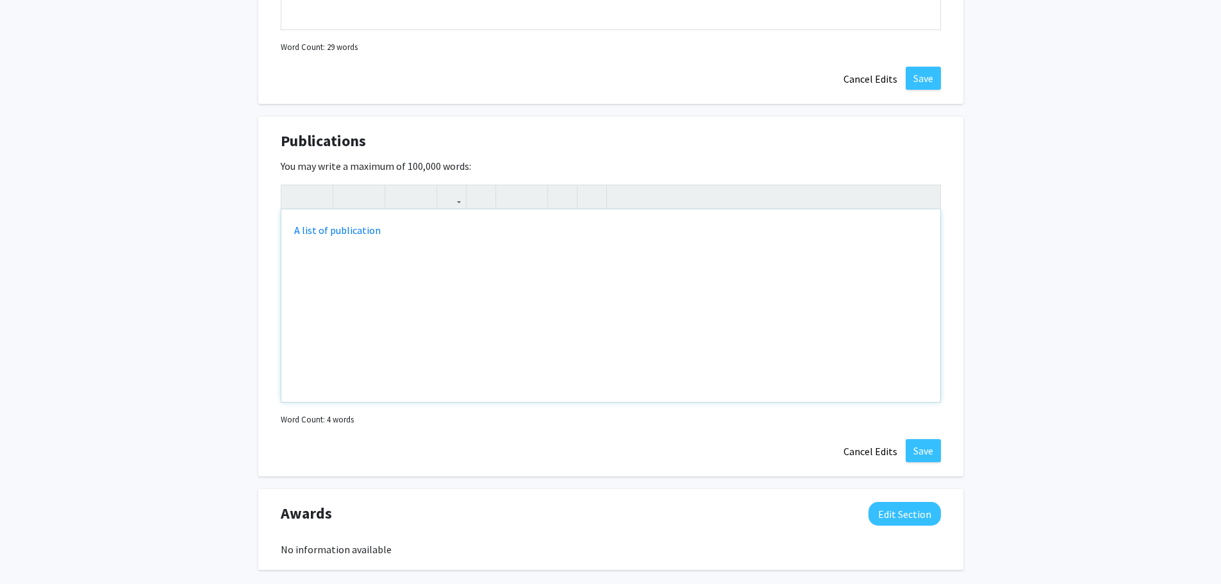
click at [733, 297] on div "A list of publication" at bounding box center [610, 306] width 659 height 192
click at [922, 448] on button "Save" at bounding box center [923, 450] width 35 height 23
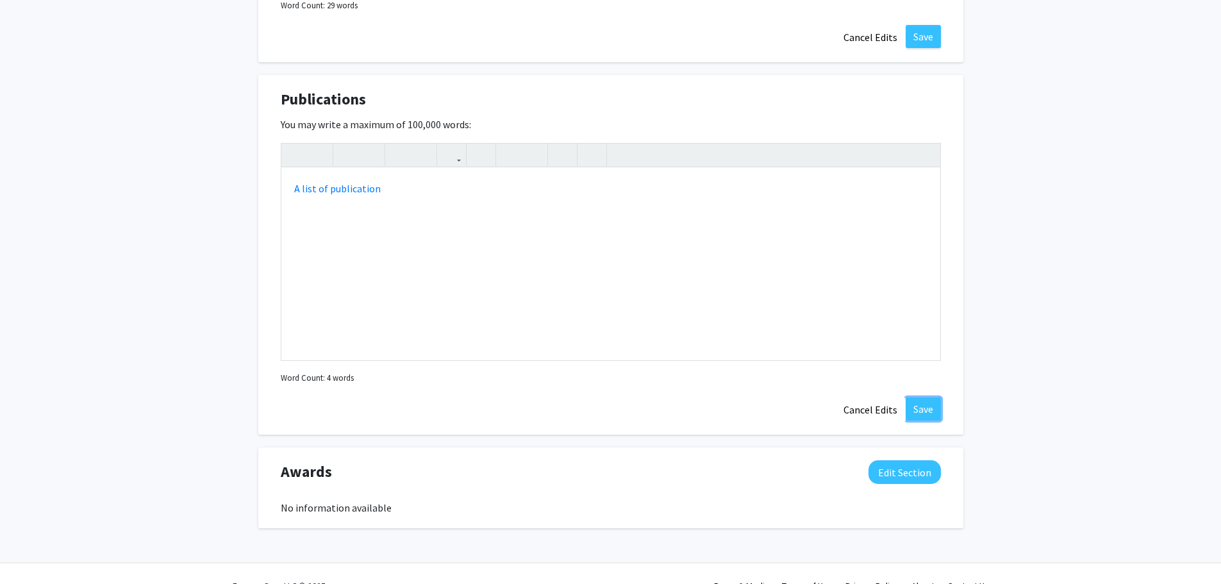
scroll to position [1774, 0]
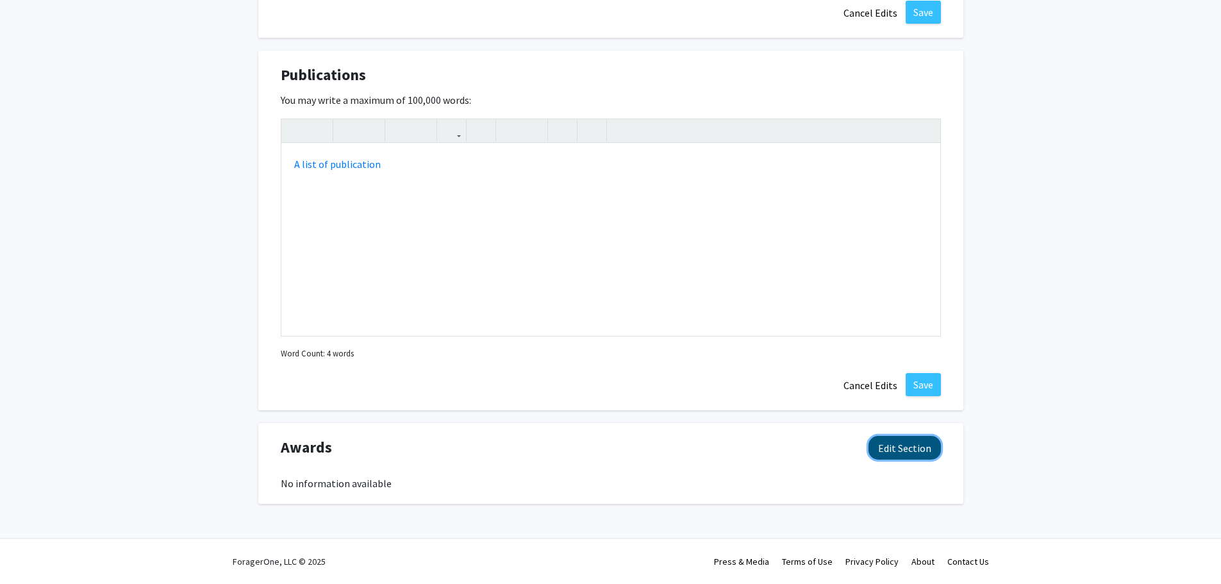
click at [884, 450] on button "Edit Section" at bounding box center [905, 448] width 72 height 24
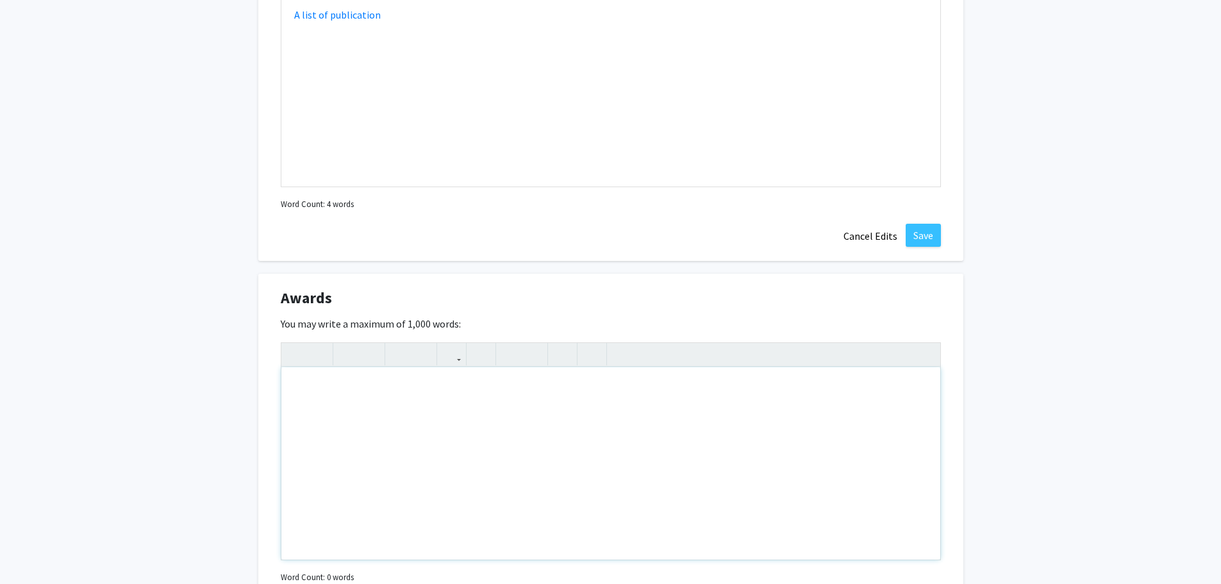
scroll to position [1945, 0]
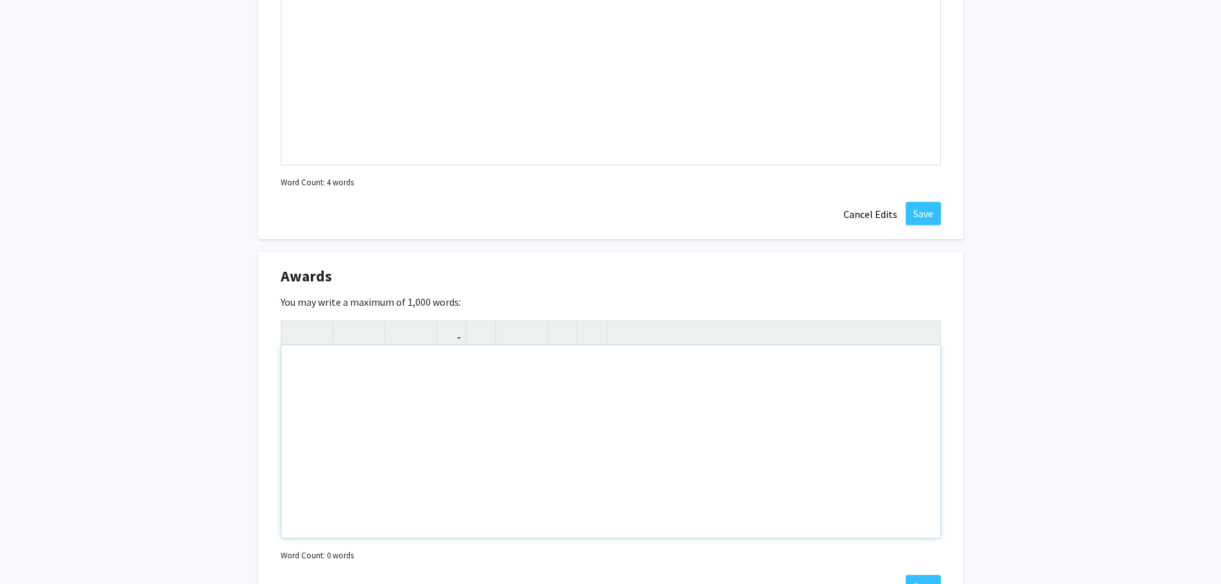
click at [305, 369] on div "Note to users with screen readers: Please deactivate our accessibility plugin f…" at bounding box center [610, 442] width 659 height 192
type textarea "F"
type textarea "USA's Technical Expert to International Commission of Electrotechnical"
